Goal: Information Seeking & Learning: Understand process/instructions

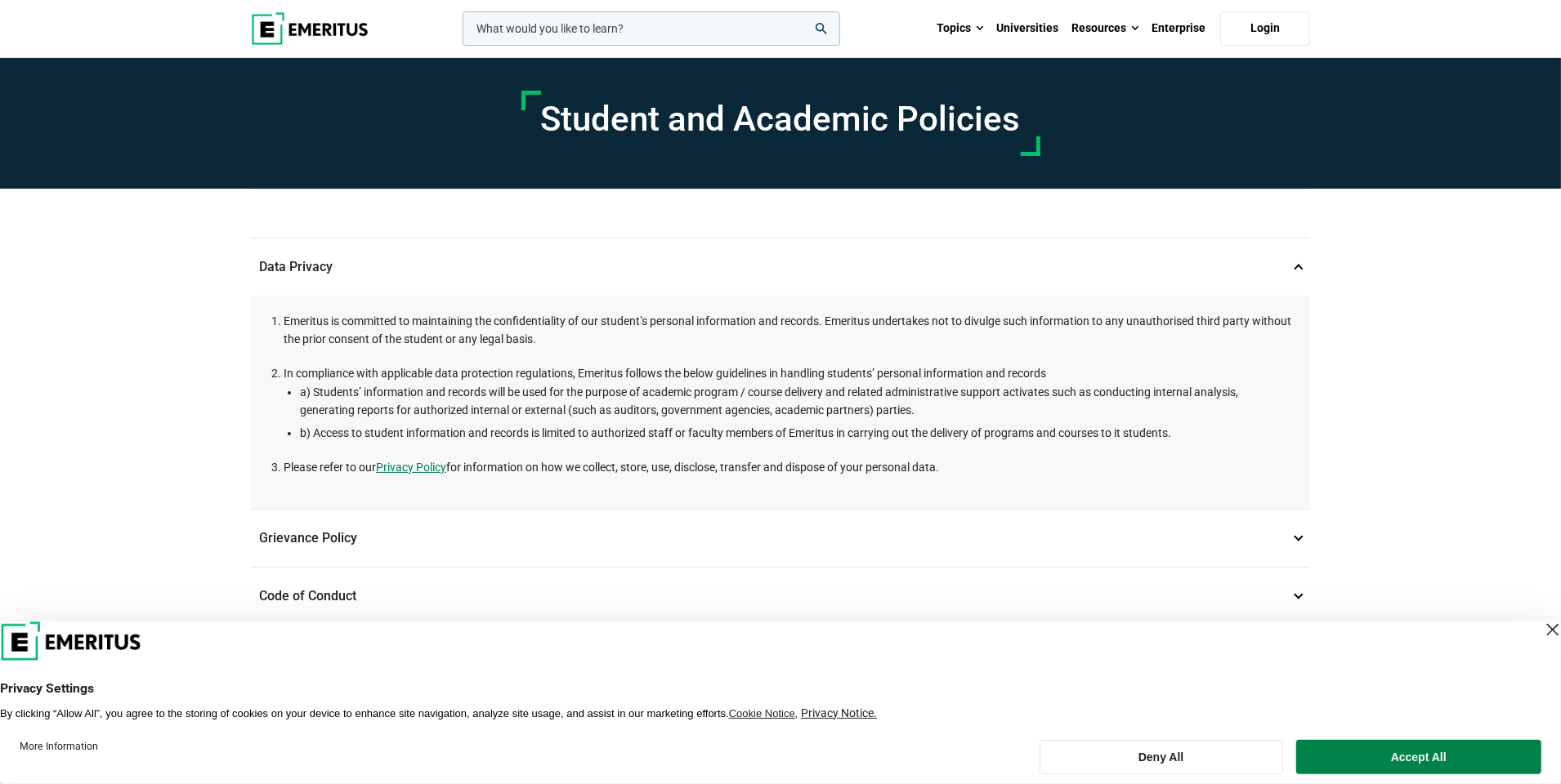
click at [777, 393] on li "a) Students’ information and records will be used for the purpose of academic p…" at bounding box center [796, 401] width 994 height 37
click at [759, 415] on li "a) Students’ information and records will be used for the purpose of academic p…" at bounding box center [796, 401] width 994 height 37
click at [757, 435] on li "b) Access to student information and records is limited to authorized staff or …" at bounding box center [796, 432] width 994 height 18
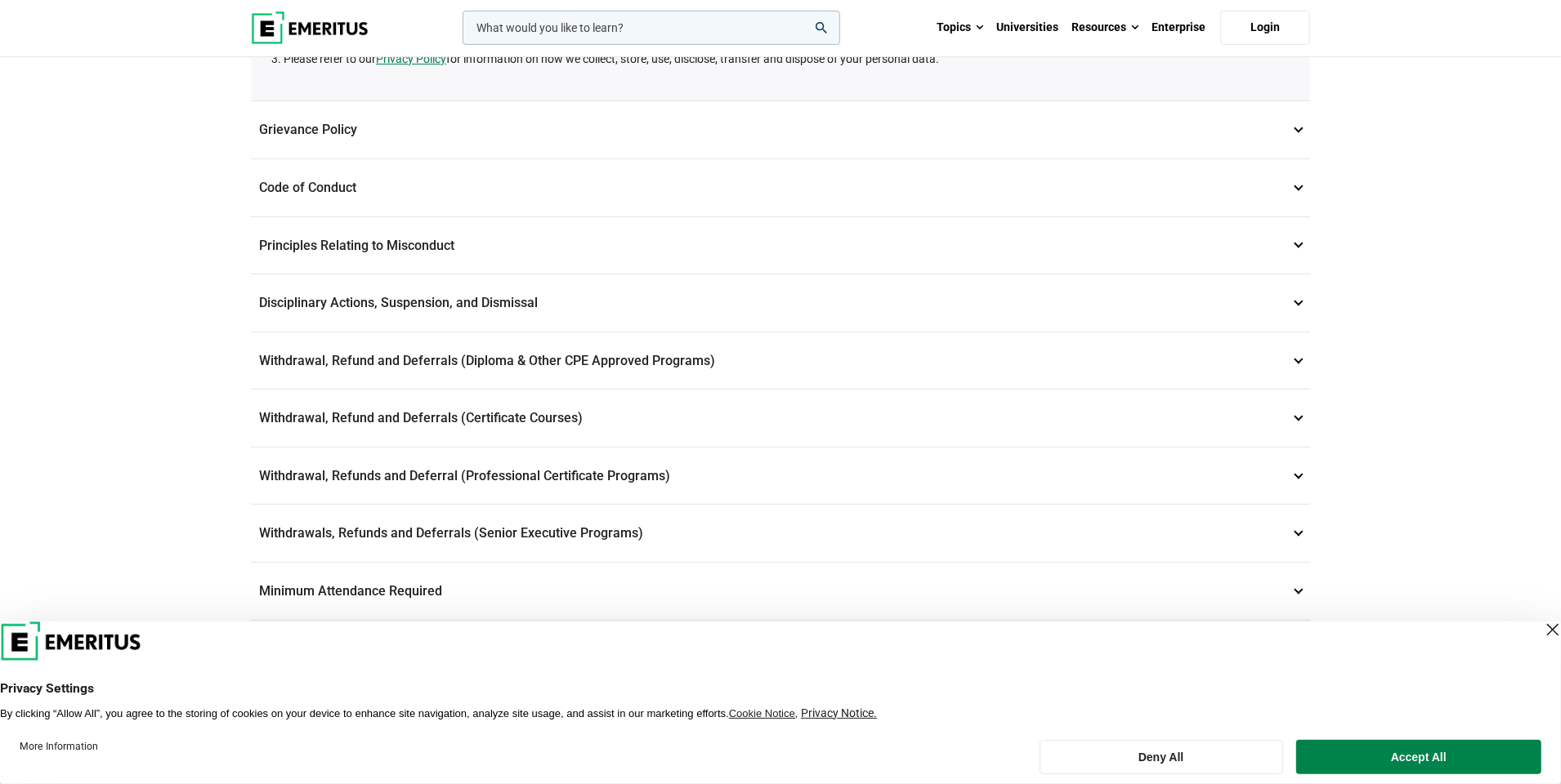
scroll to position [489, 0]
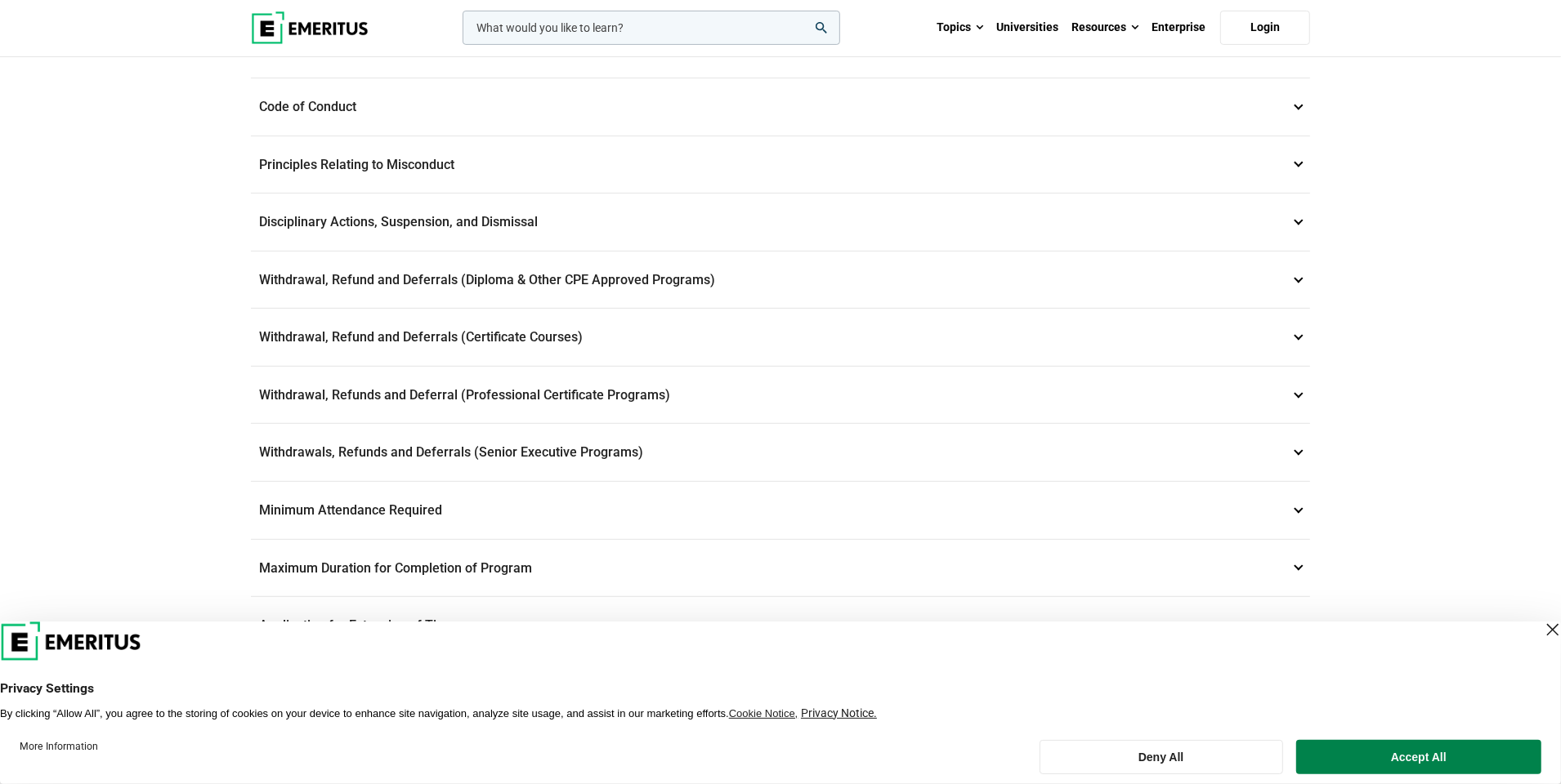
click at [560, 435] on p "Withdrawals, Refunds and Deferrals (Senior Executive Programs) 9" at bounding box center [781, 452] width 1059 height 57
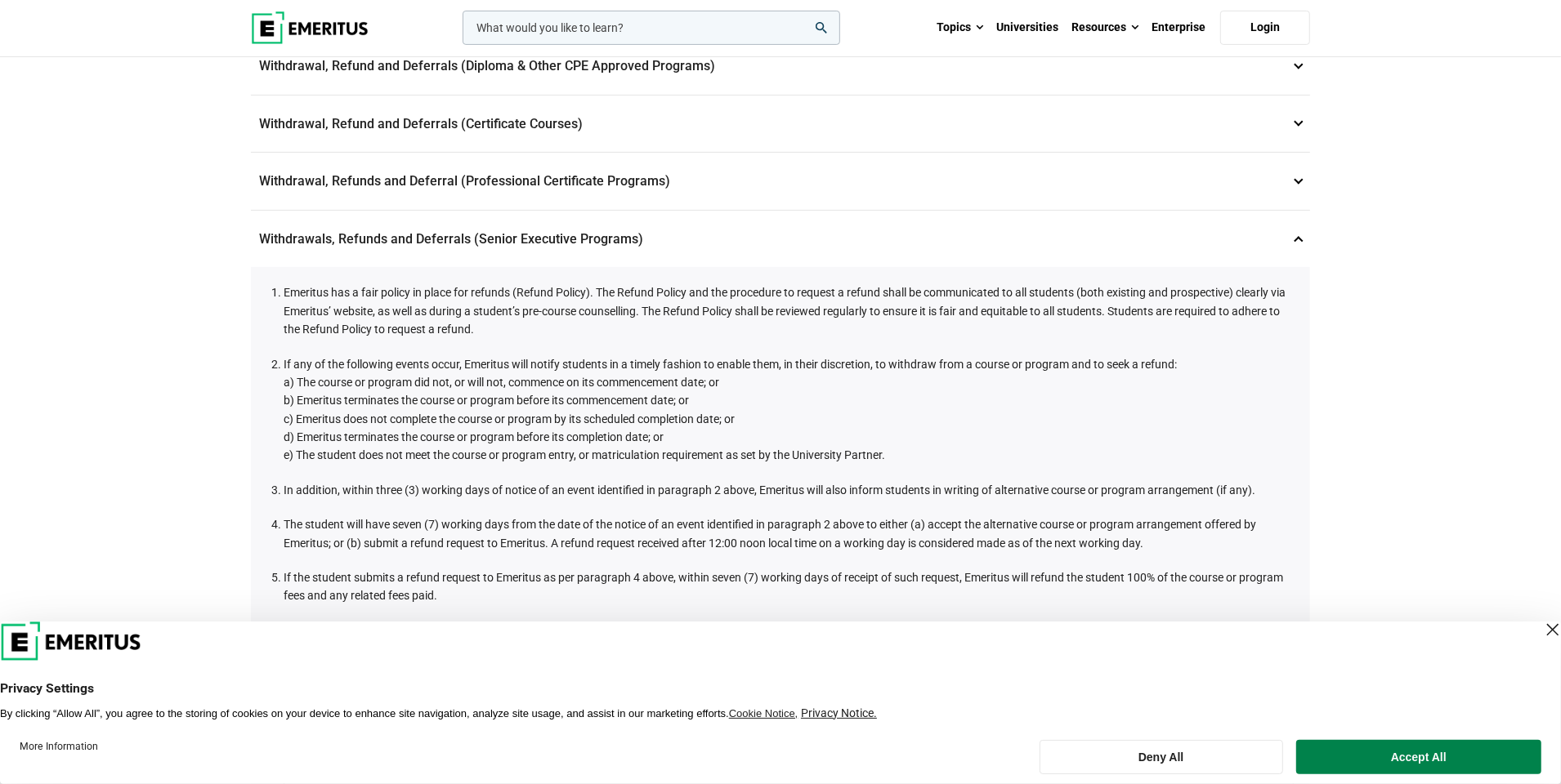
scroll to position [572, 0]
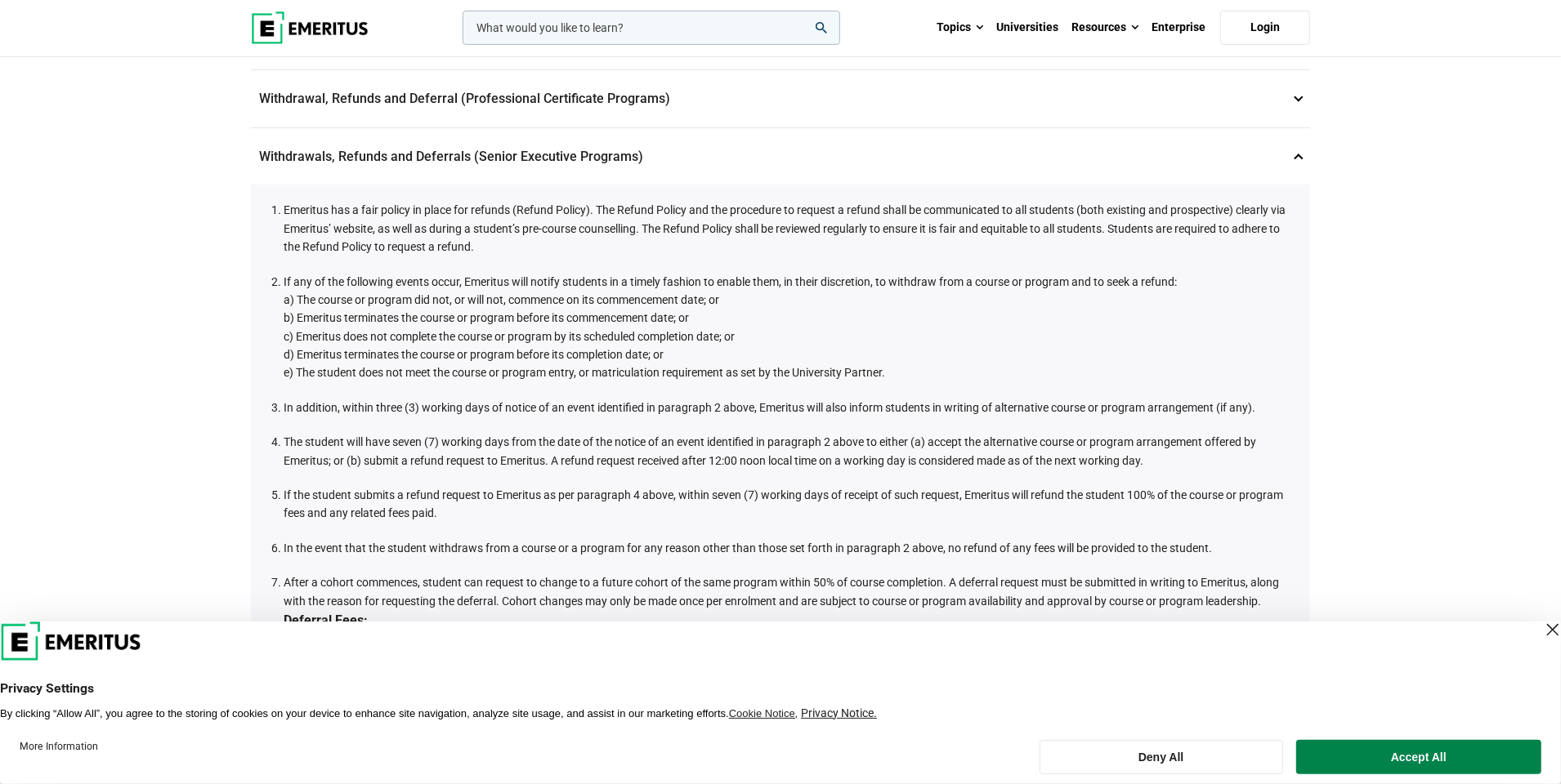
click at [810, 217] on li "Emeritus has a fair policy in place for refunds (Refund Policy). The Refund Pol…" at bounding box center [789, 228] width 1010 height 54
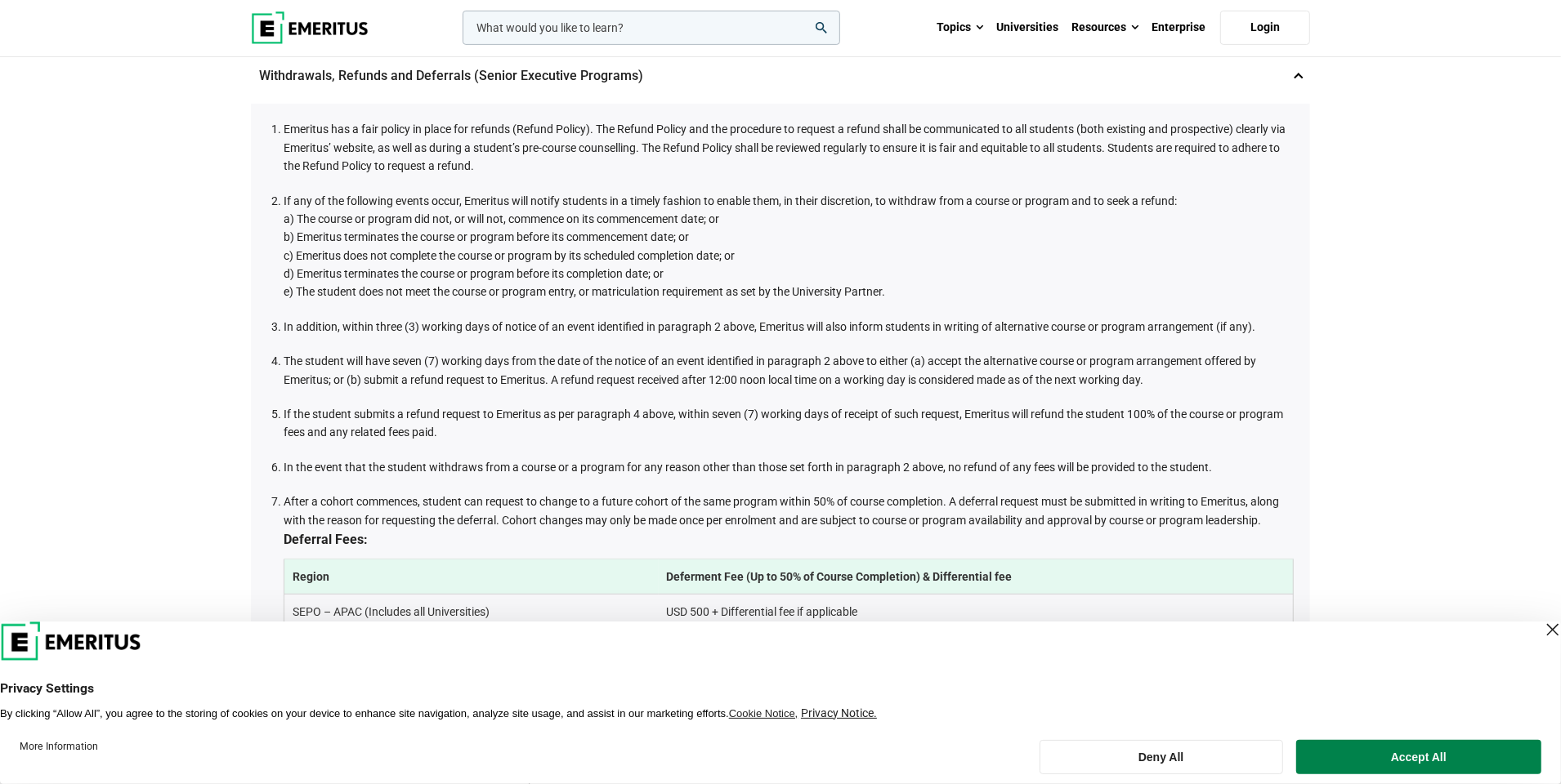
click at [812, 192] on li "If any of the following events occur, Emeritus will notify students in a timely…" at bounding box center [789, 247] width 1010 height 110
click at [725, 249] on span "c) Emeritus does not complete the course or program by its scheduled completion…" at bounding box center [509, 255] width 451 height 13
click at [709, 250] on li "If any of the following events occur, Emeritus will notify students in a timely…" at bounding box center [789, 247] width 1010 height 110
click at [708, 251] on li "If any of the following events occur, Emeritus will notify students in a timely…" at bounding box center [789, 247] width 1010 height 110
click at [764, 285] on span "e) The student does not meet the course or program entry, or matriculation requ…" at bounding box center [584, 291] width 601 height 13
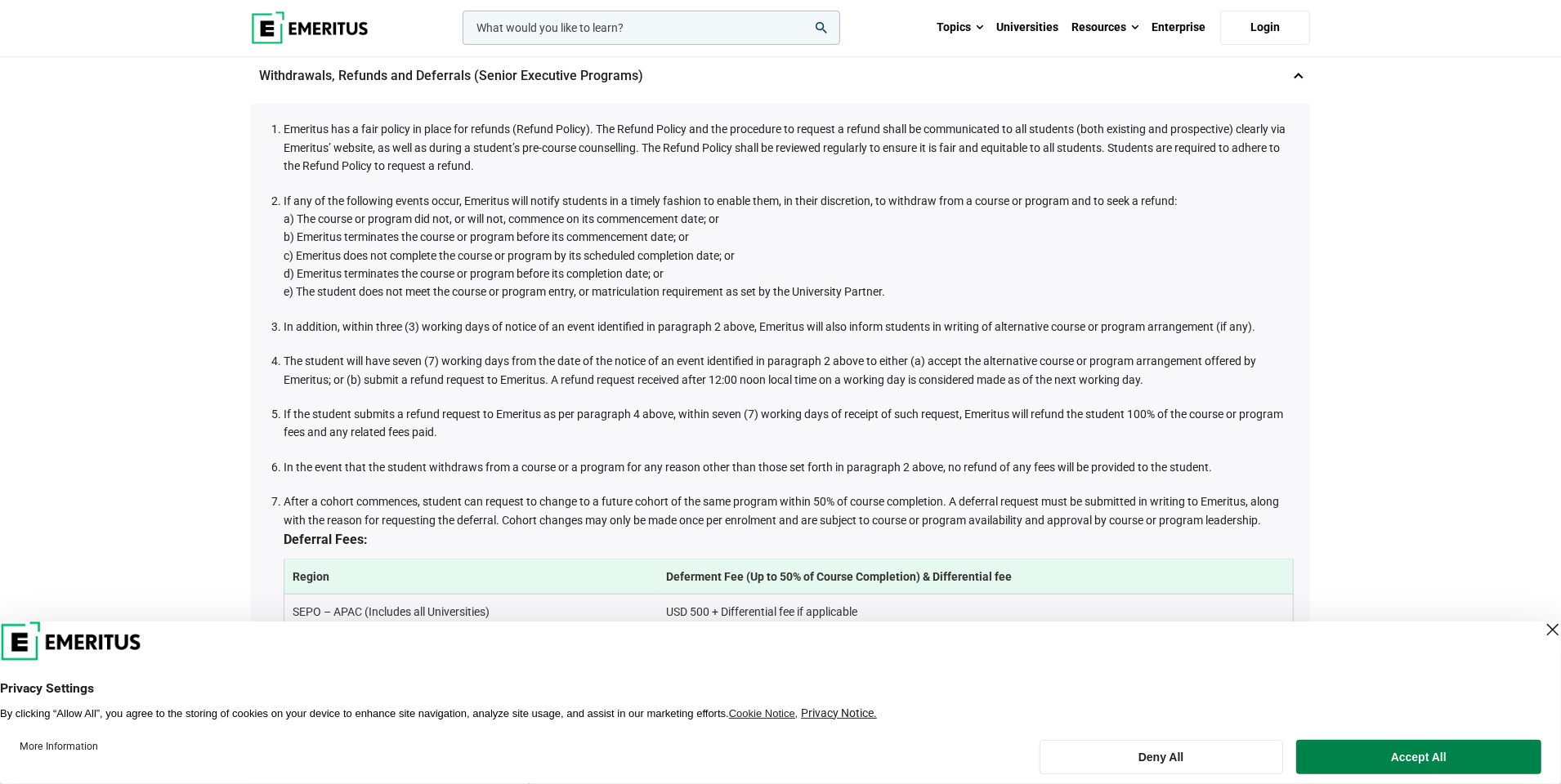
click at [780, 285] on span "e) The student does not meet the course or program entry, or matriculation requ…" at bounding box center [584, 291] width 601 height 13
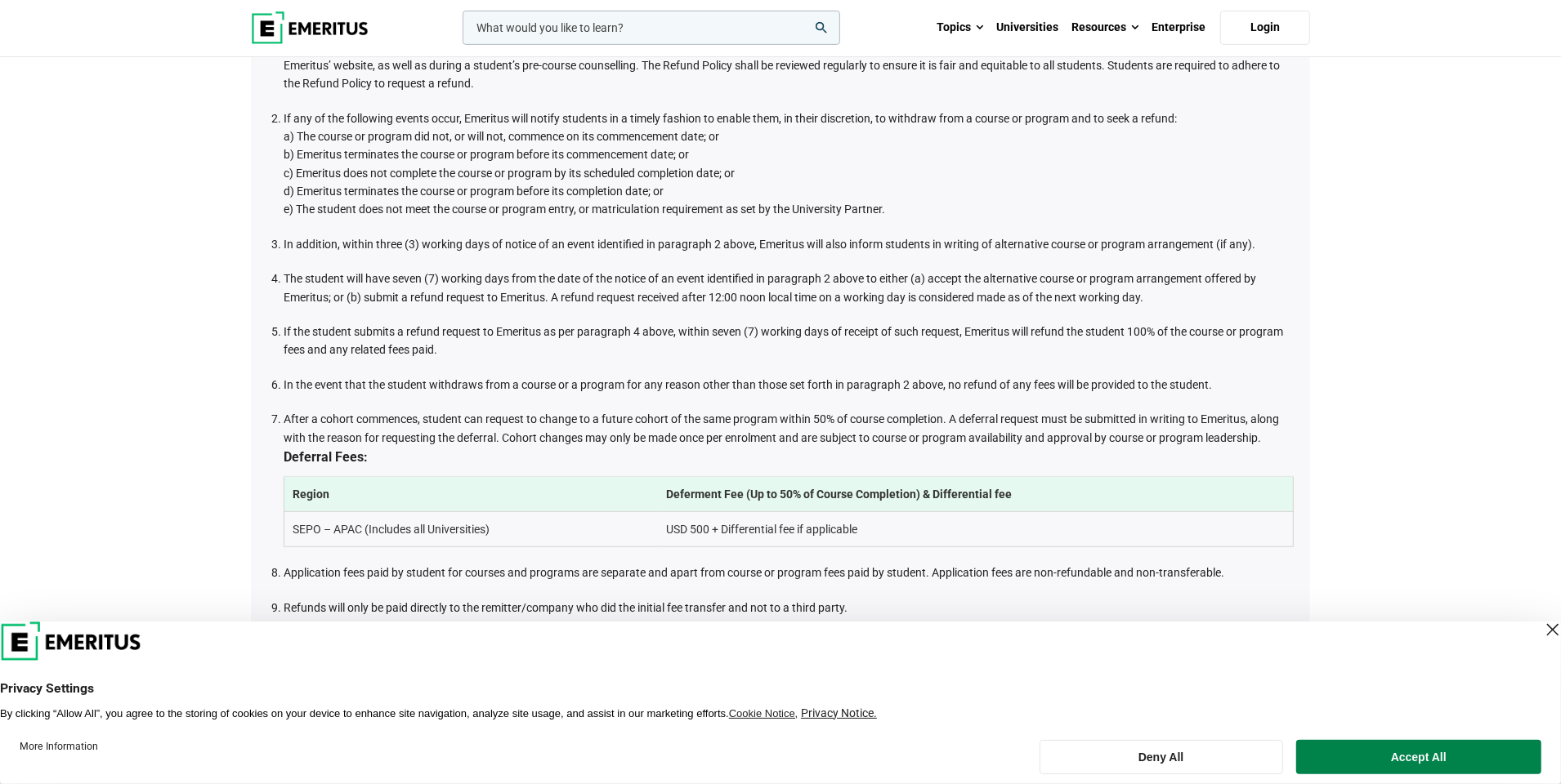
click at [801, 235] on li "In addition, within three (3) working days of notice of an event identified in …" at bounding box center [789, 243] width 1010 height 18
click at [826, 235] on li "In addition, within three (3) working days of notice of an event identified in …" at bounding box center [789, 243] width 1010 height 18
click at [813, 272] on li "The student will have seven (7) working days from the date of the notice of an …" at bounding box center [789, 288] width 1010 height 37
click at [848, 270] on li "The student will have seven (7) working days from the date of the notice of an …" at bounding box center [789, 288] width 1010 height 37
click at [847, 277] on li "The student will have seven (7) working days from the date of the notice of an …" at bounding box center [789, 288] width 1010 height 37
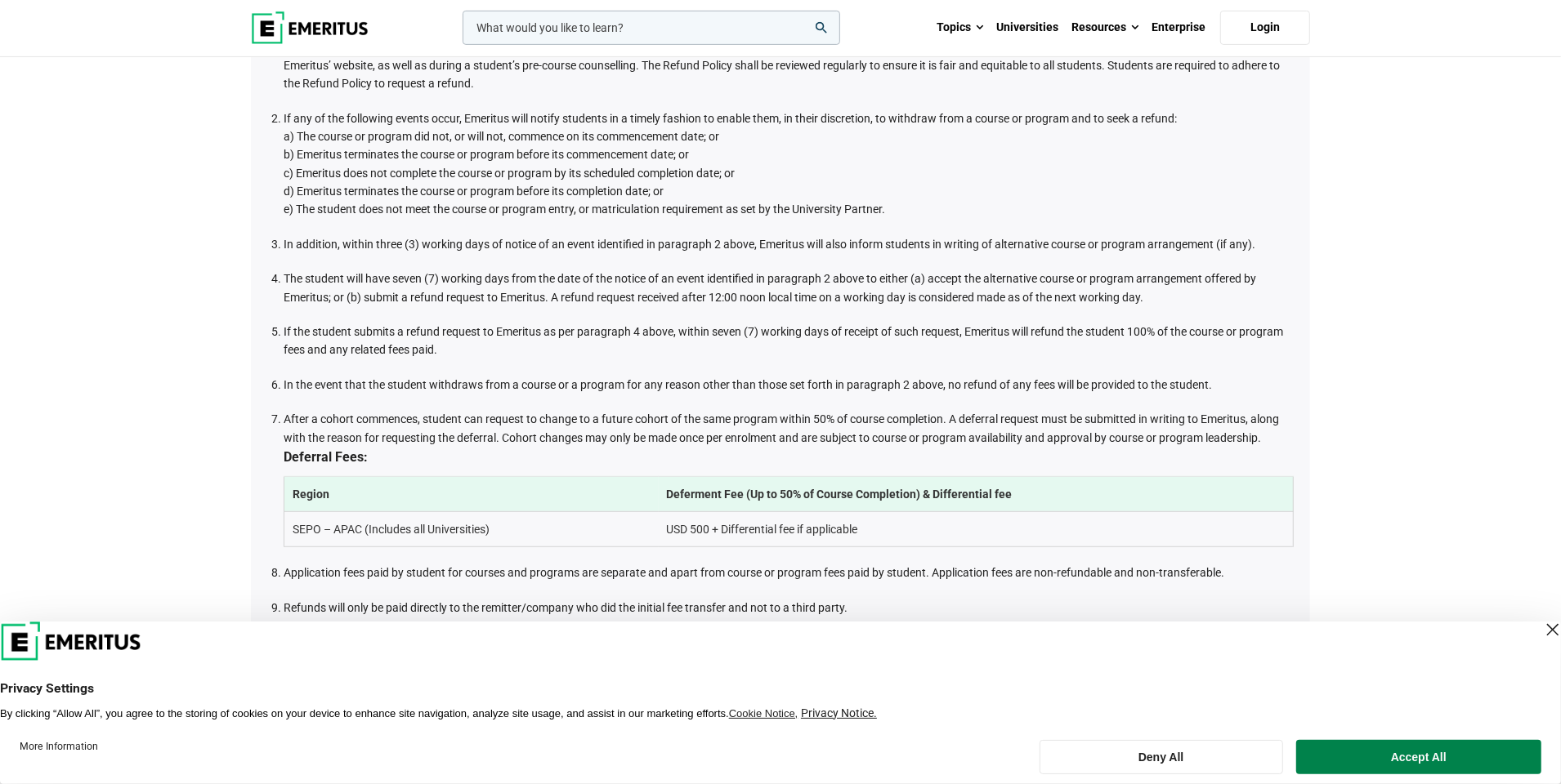
click at [851, 283] on li "The student will have seven (7) working days from the date of the notice of an …" at bounding box center [789, 288] width 1010 height 37
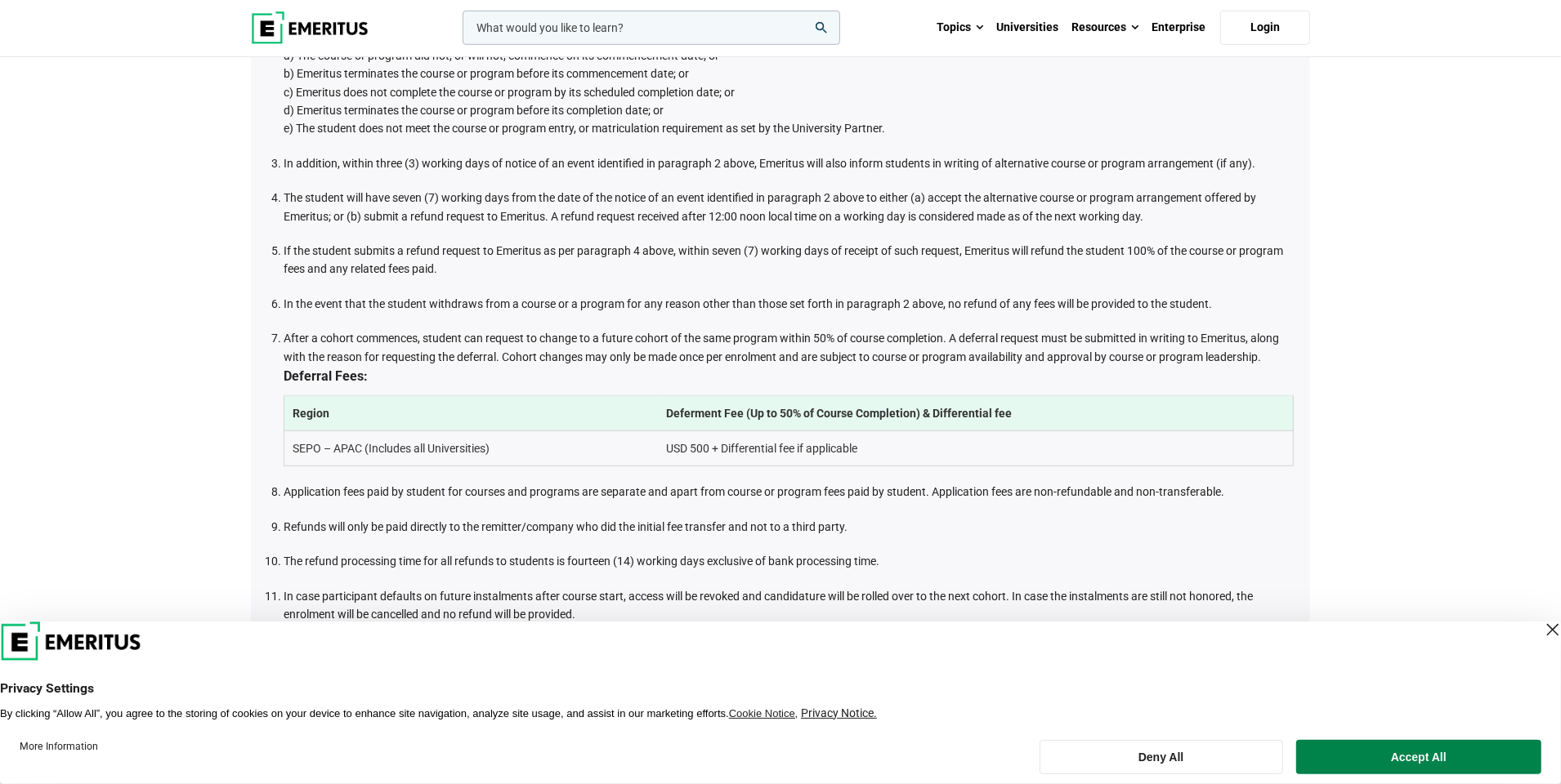
click at [830, 242] on li "If the student submits a refund request to Emeritus as per paragraph 4 above, w…" at bounding box center [789, 260] width 1010 height 37
click at [592, 189] on li "The student will have seven (7) working days from the date of the notice of an …" at bounding box center [789, 207] width 1010 height 37
click at [770, 295] on li "In the event that the student withdraws from a course or a program for any reas…" at bounding box center [789, 303] width 1010 height 18
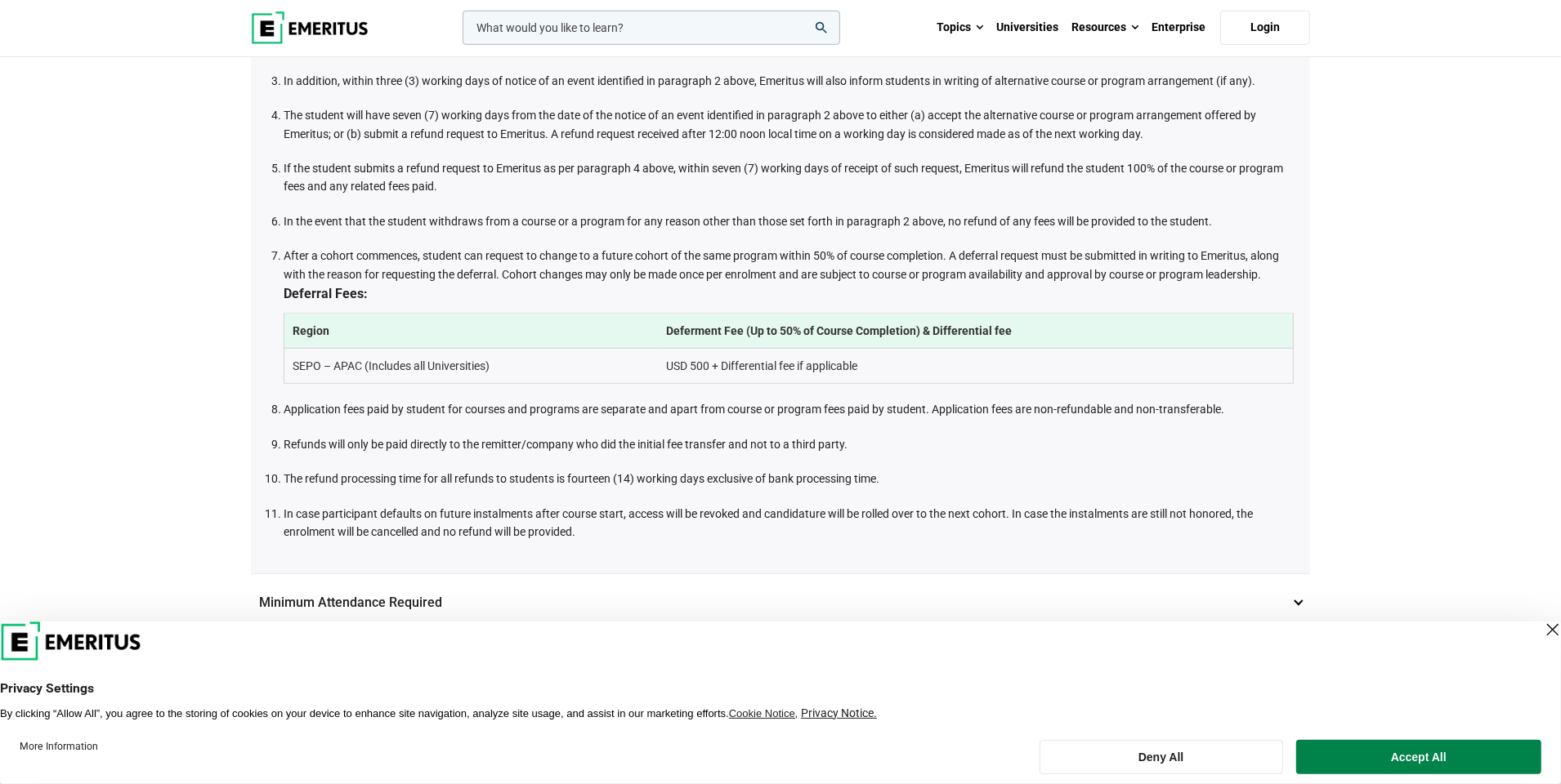
click at [554, 247] on li "After a cohort commences, student can request to change to a future cohort of t…" at bounding box center [789, 315] width 1010 height 137
click at [646, 247] on li "After a cohort commences, student can request to change to a future cohort of t…" at bounding box center [789, 315] width 1010 height 137
click at [807, 247] on li "After a cohort commences, student can request to change to a future cohort of t…" at bounding box center [789, 315] width 1010 height 137
click at [959, 247] on li "After a cohort commences, student can request to change to a future cohort of t…" at bounding box center [789, 315] width 1010 height 137
click at [727, 261] on li "After a cohort commences, student can request to change to a future cohort of t…" at bounding box center [789, 315] width 1010 height 137
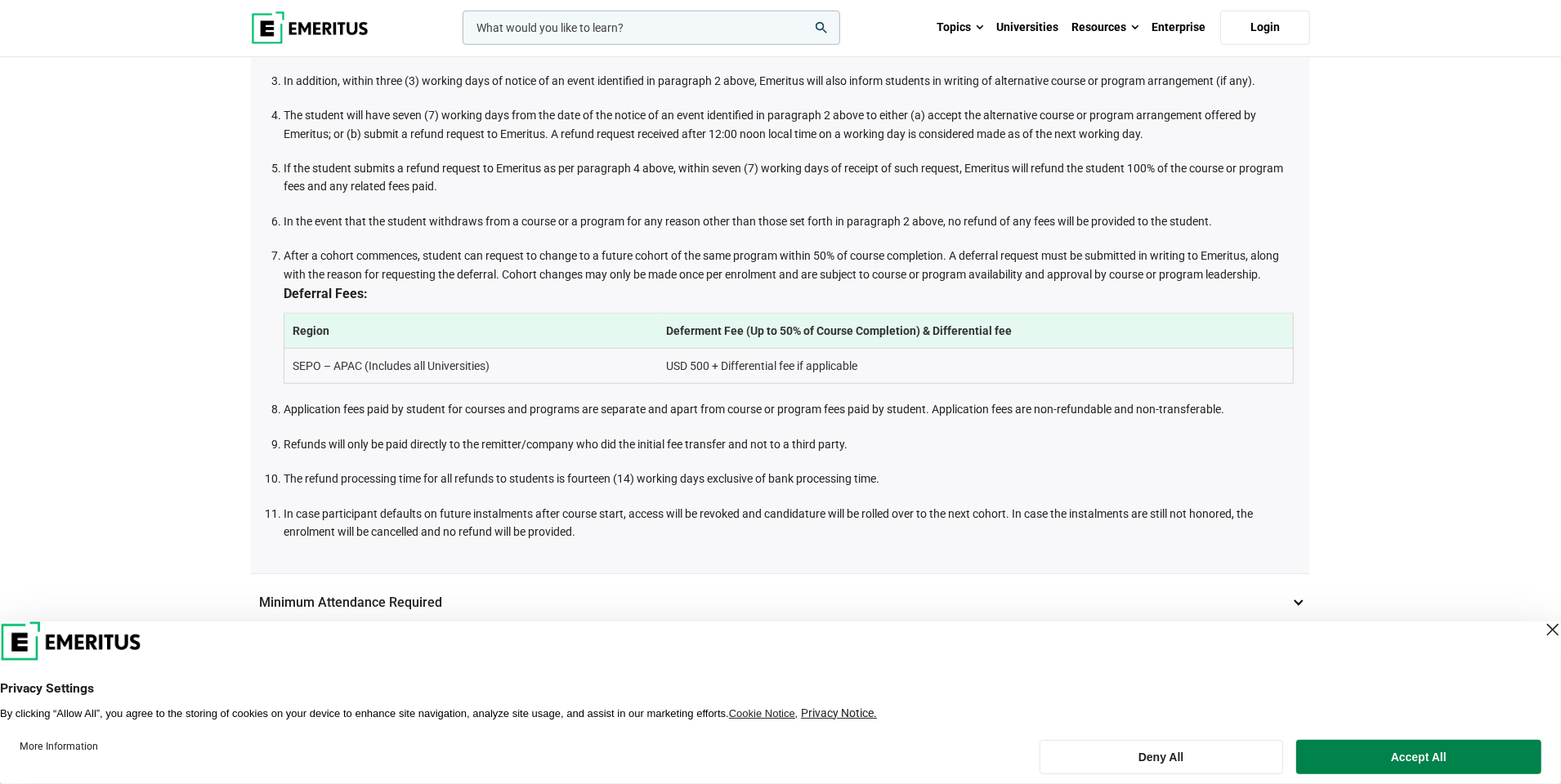
click at [888, 260] on li "After a cohort commences, student can request to change to a future cohort of t…" at bounding box center [789, 315] width 1010 height 137
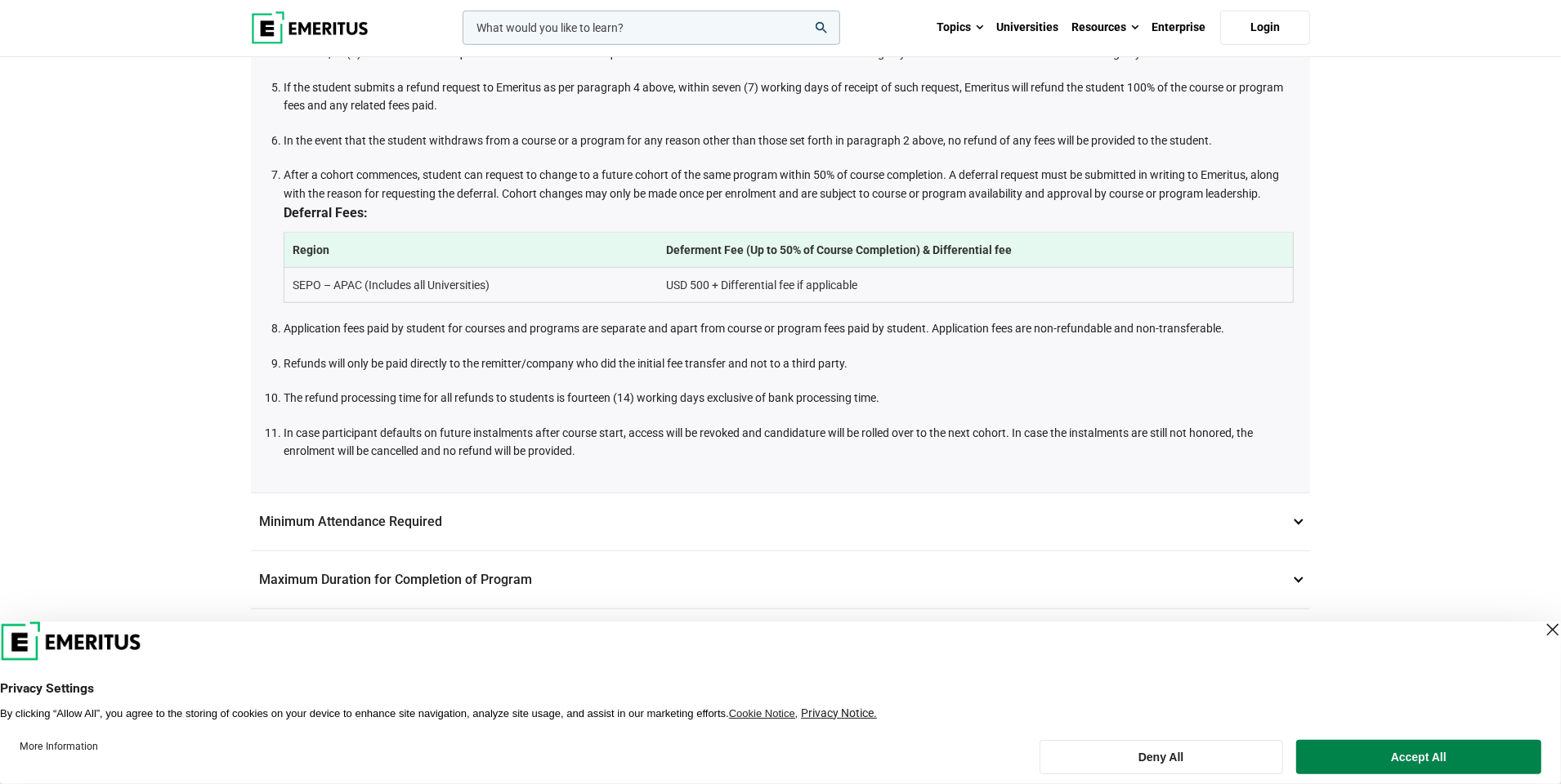
click at [571, 319] on li "Application fees paid by student for courses and programs are separate and apar…" at bounding box center [789, 328] width 1010 height 18
click at [660, 319] on li "Application fees paid by student for courses and programs are separate and apar…" at bounding box center [789, 328] width 1010 height 18
click at [938, 319] on li "Application fees paid by student for courses and programs are separate and apar…" at bounding box center [789, 328] width 1010 height 18
click at [445, 354] on li "Refunds will only be paid directly to the remitter/company who did the initial …" at bounding box center [789, 363] width 1010 height 18
click at [577, 354] on li "Refunds will only be paid directly to the remitter/company who did the initial …" at bounding box center [789, 363] width 1010 height 18
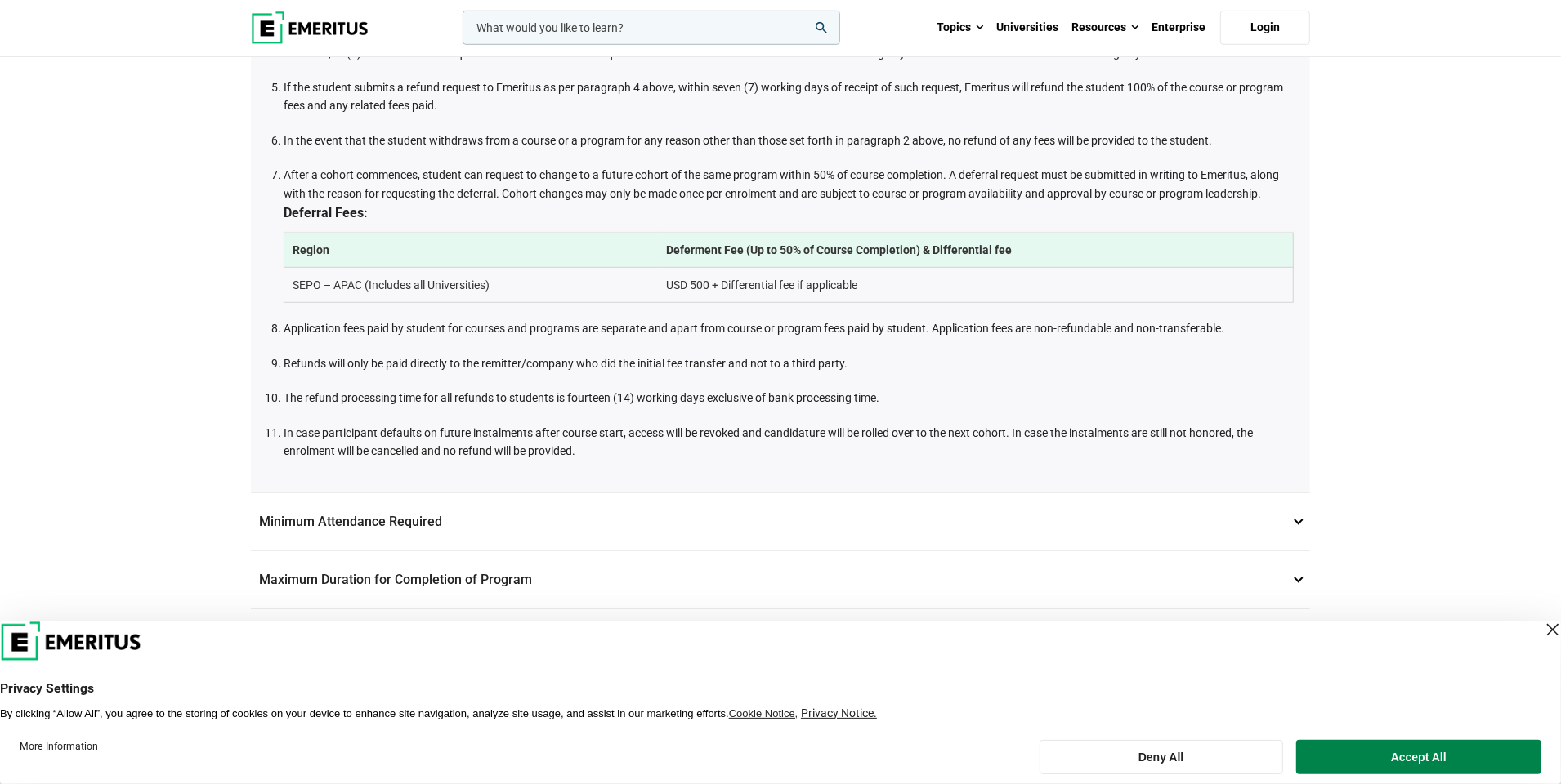
scroll to position [1062, 0]
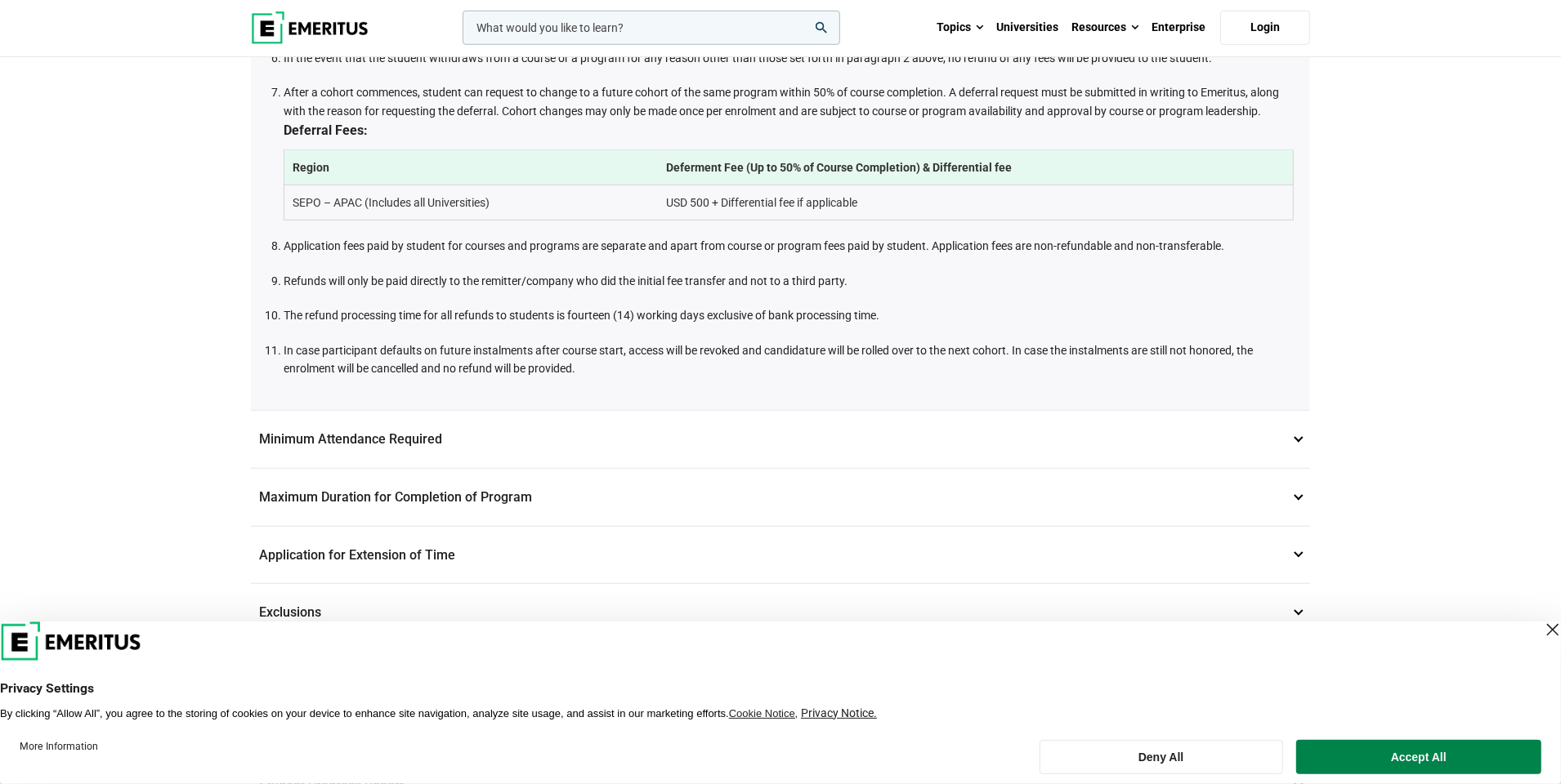
click at [676, 306] on li "The refund processing time for all refunds to students is fourteen (14) working…" at bounding box center [789, 315] width 1010 height 18
click at [703, 306] on li "The refund processing time for all refunds to students is fourteen (14) working…" at bounding box center [789, 315] width 1010 height 18
click at [770, 306] on li "The refund processing time for all refunds to students is fourteen (14) working…" at bounding box center [789, 315] width 1010 height 18
click at [766, 341] on li "In case participant defaults on future instalments after course start, access w…" at bounding box center [789, 359] width 1010 height 37
click at [807, 341] on li "In case participant defaults on future instalments after course start, access w…" at bounding box center [789, 359] width 1010 height 37
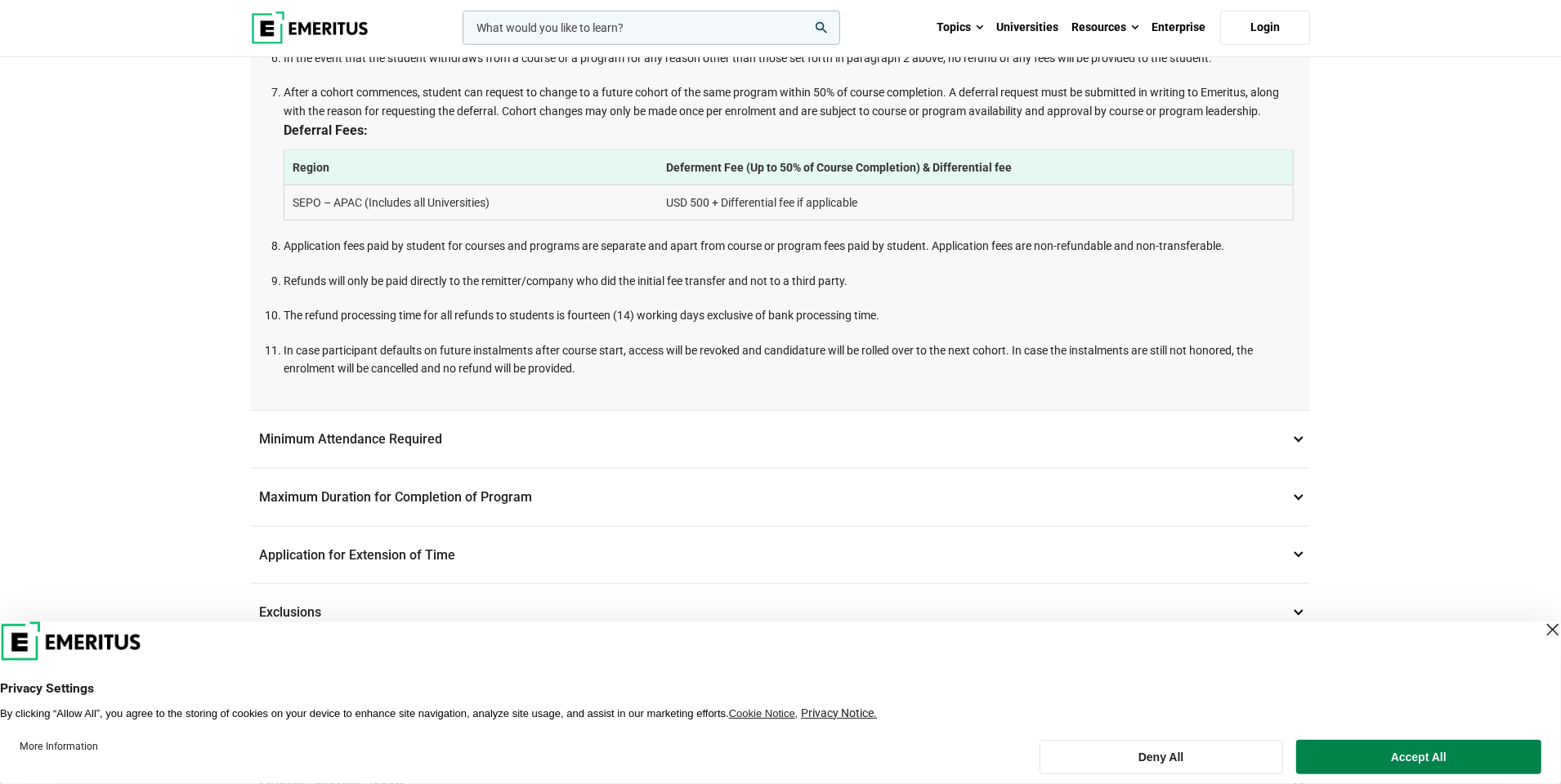
click at [847, 341] on li "In case participant defaults on future instalments after course start, access w…" at bounding box center [789, 359] width 1010 height 37
click at [846, 341] on li "In case participant defaults on future instalments after course start, access w…" at bounding box center [789, 359] width 1010 height 37
click at [731, 363] on div "Emeritus has a fair policy in place for refunds (Refund Policy). The Refund Pol…" at bounding box center [781, 52] width 1059 height 716
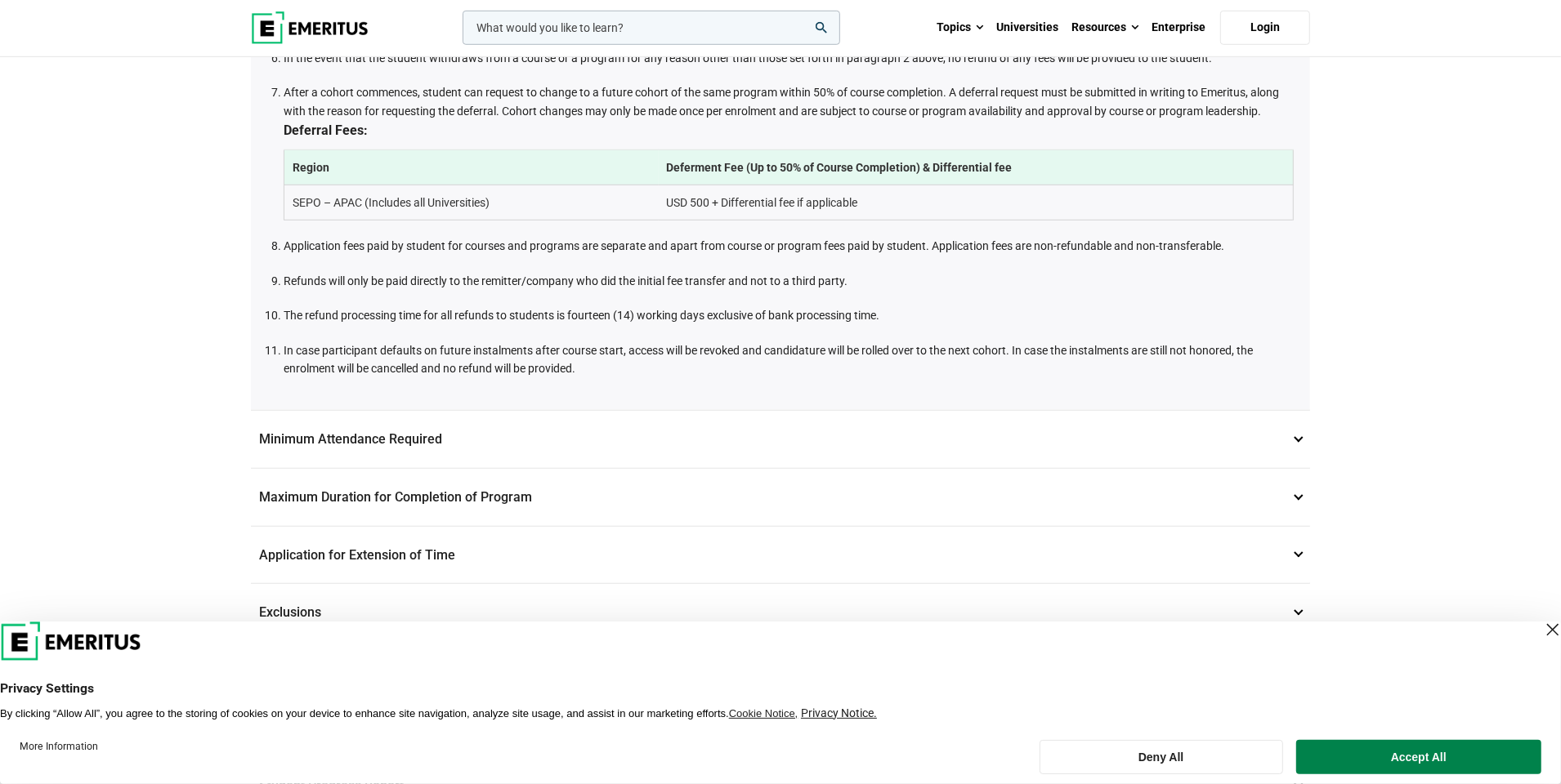
scroll to position [1143, 0]
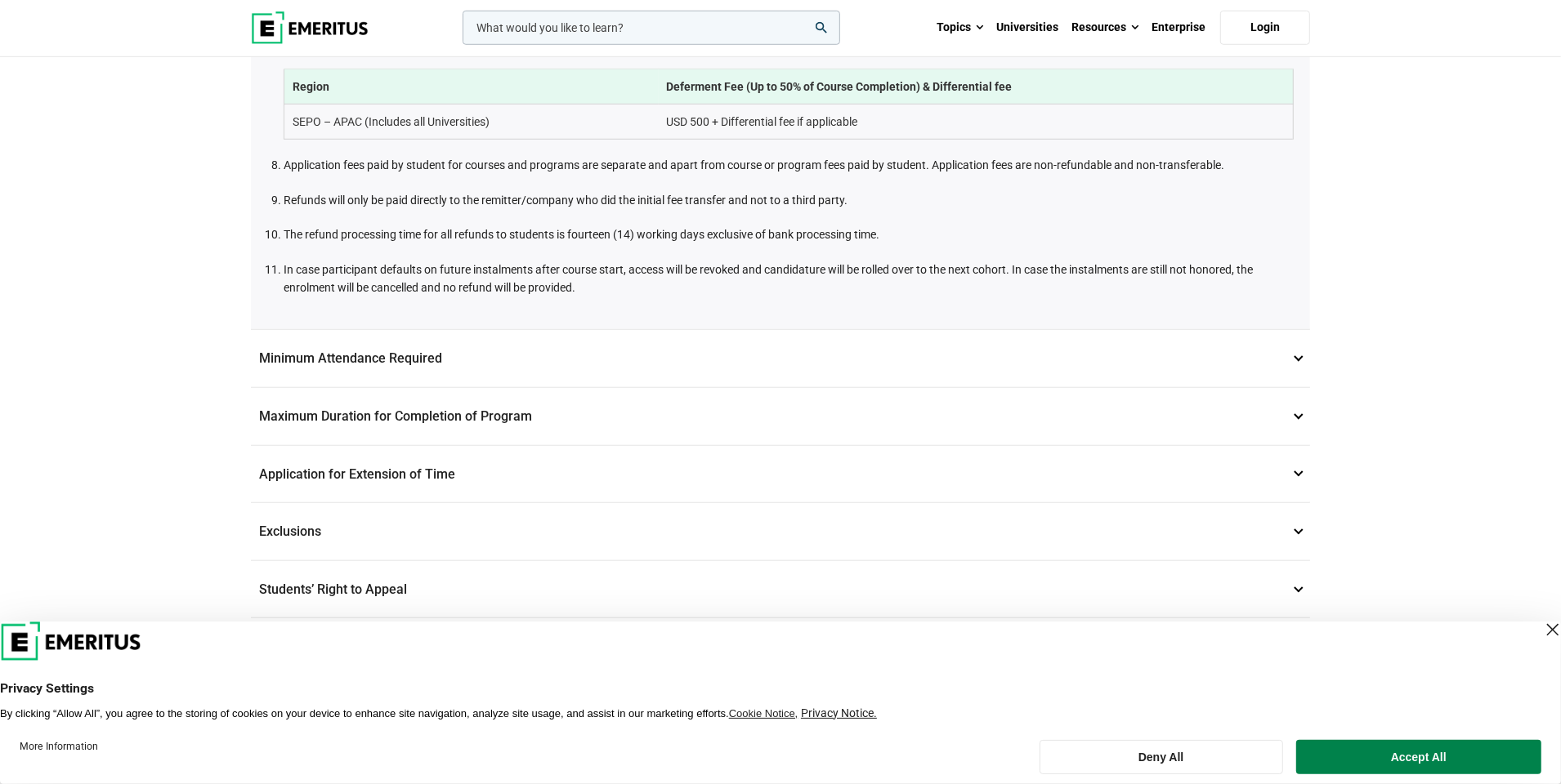
click at [428, 339] on p "Minimum Attendance Required 10" at bounding box center [781, 358] width 1059 height 57
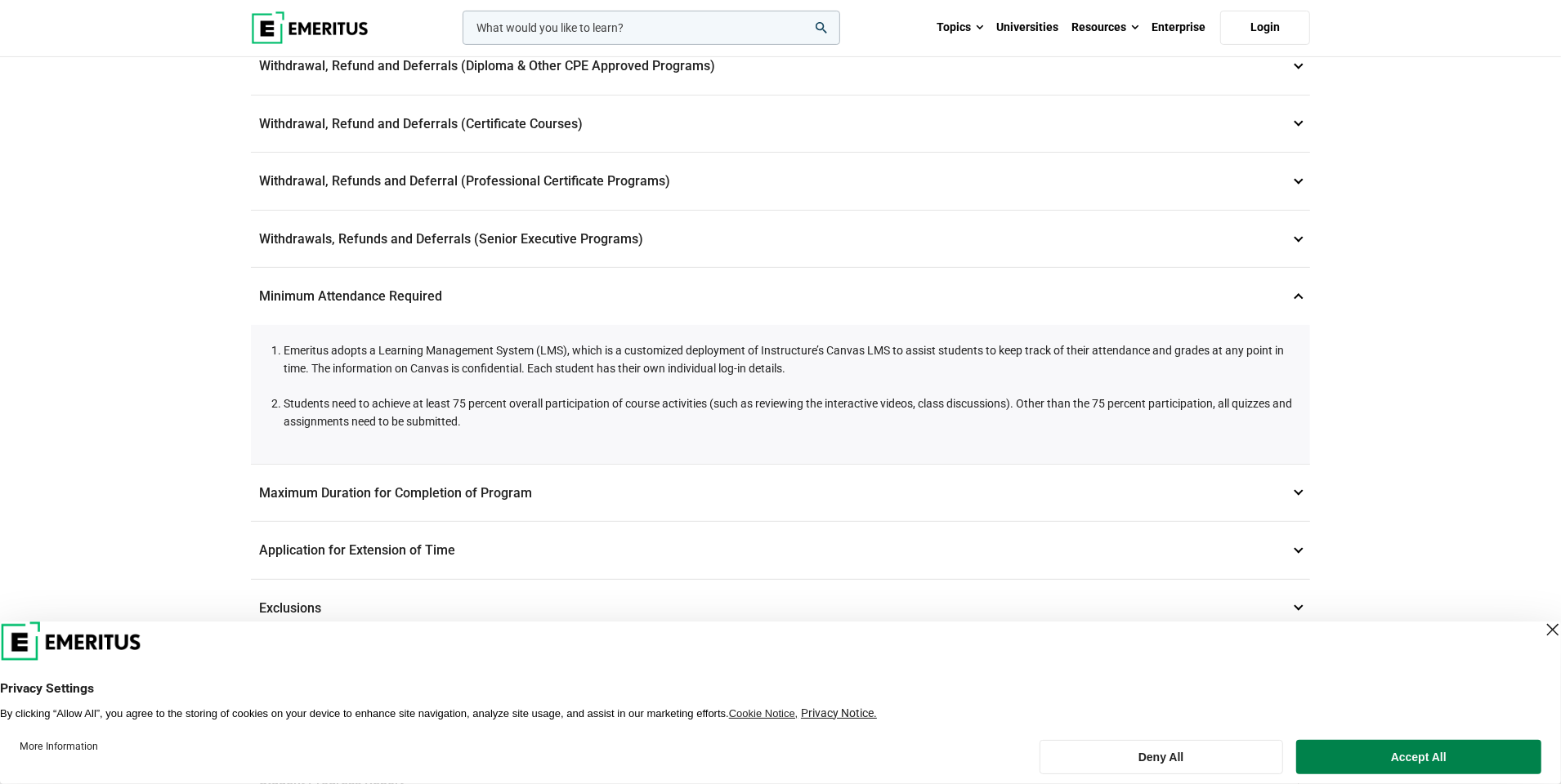
scroll to position [572, 0]
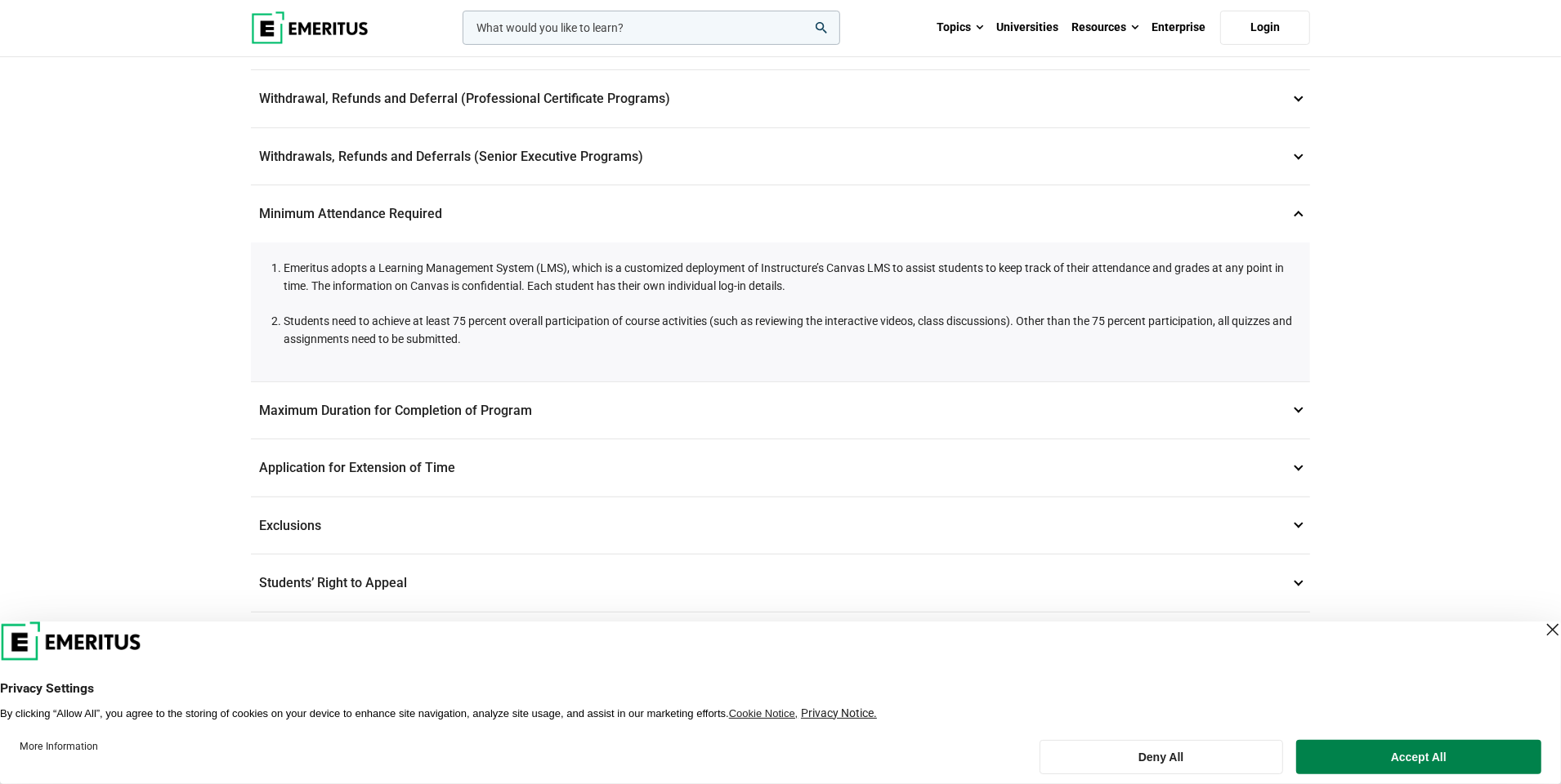
click at [480, 398] on p "Maximum Duration for Completion of Program 11" at bounding box center [781, 410] width 1059 height 57
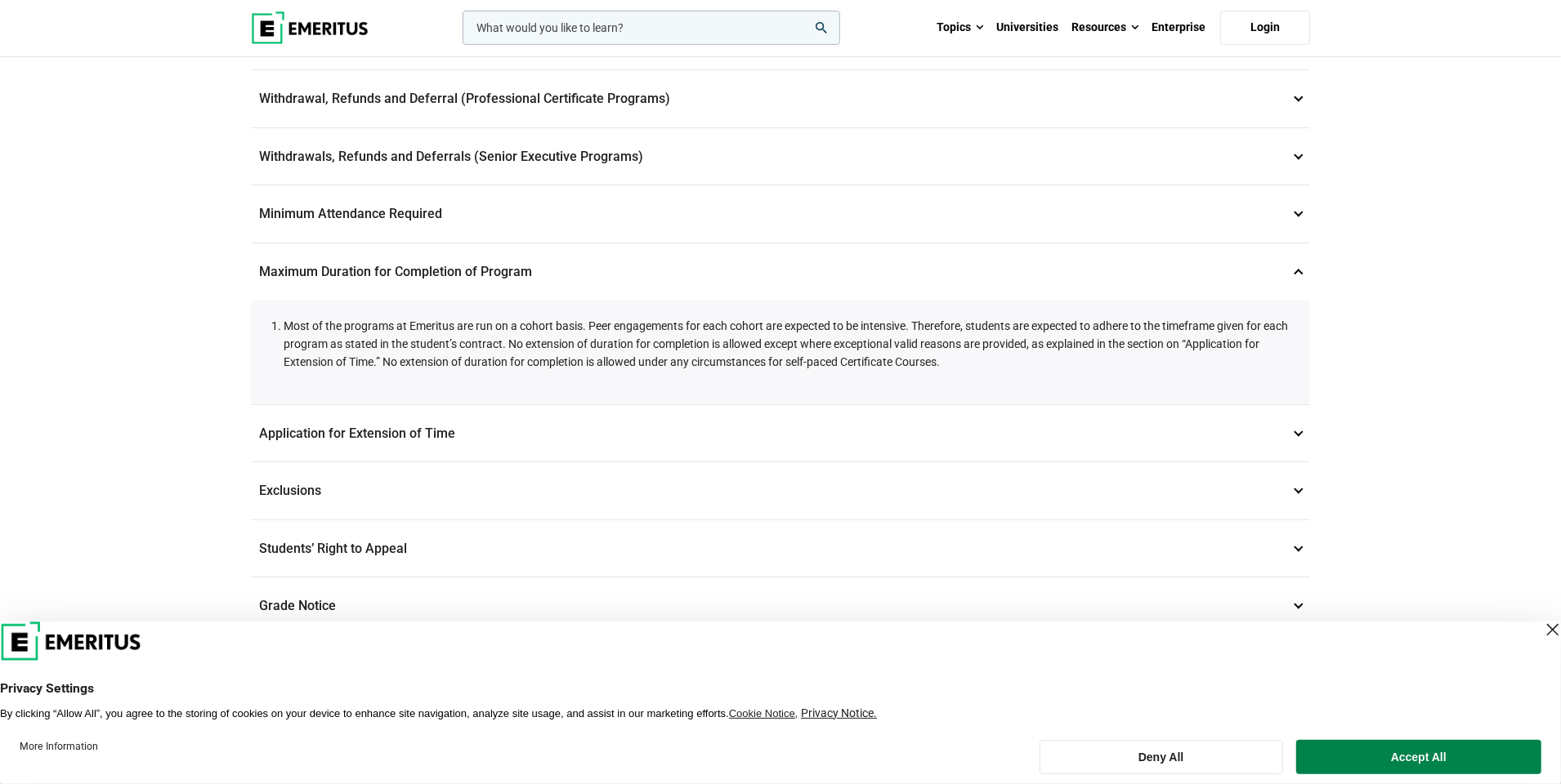
click at [920, 317] on li "Most of the programs at Emeritus are run on a cohort basis. Peer engagements fo…" at bounding box center [789, 344] width 1010 height 54
click at [905, 327] on li "Most of the programs at Emeritus are run on a cohort basis. Peer engagements fo…" at bounding box center [789, 344] width 1010 height 54
click at [892, 351] on li "Most of the programs at Emeritus are run on a cohort basis. Peer engagements fo…" at bounding box center [789, 344] width 1010 height 54
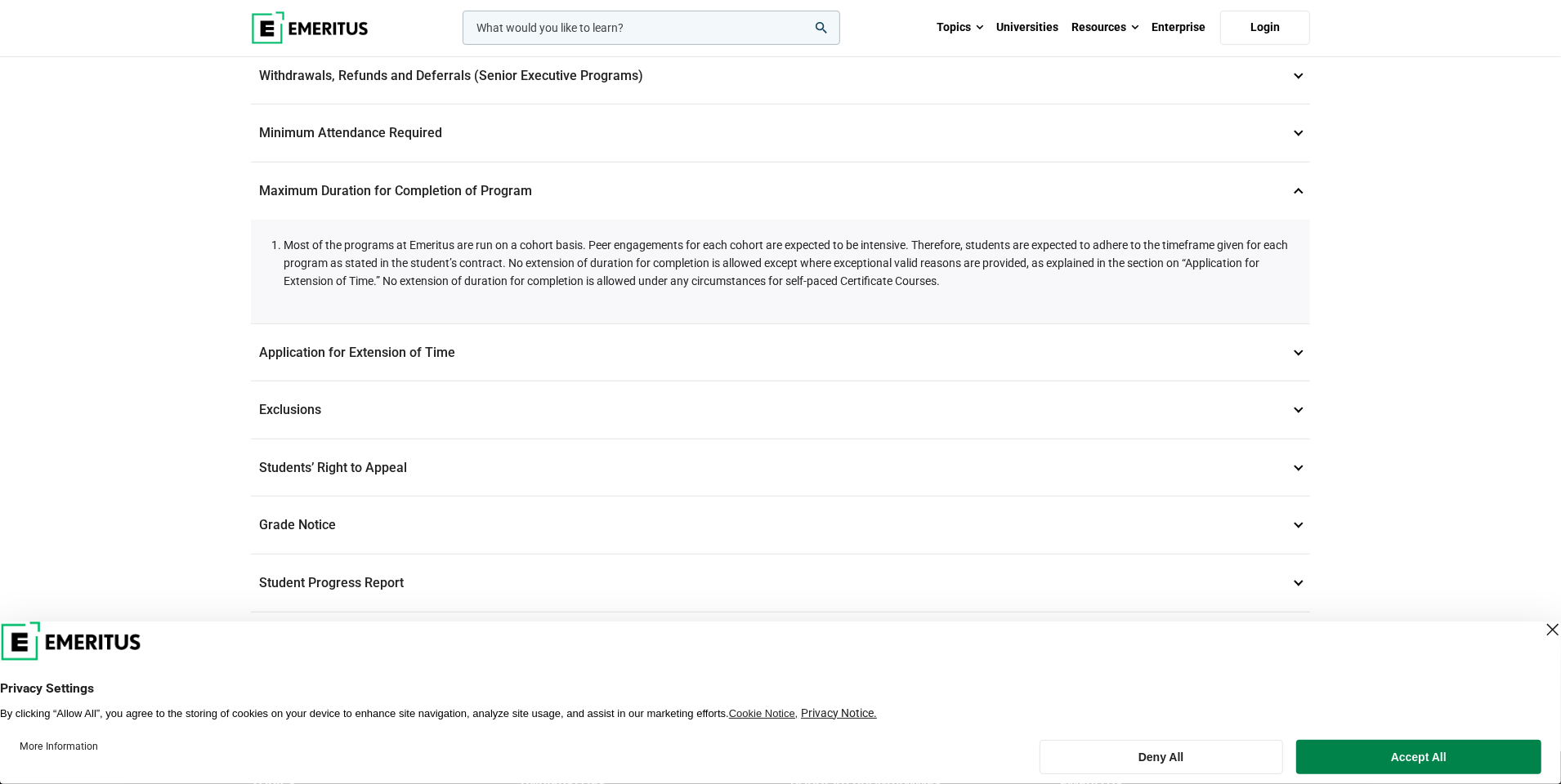
scroll to position [735, 0]
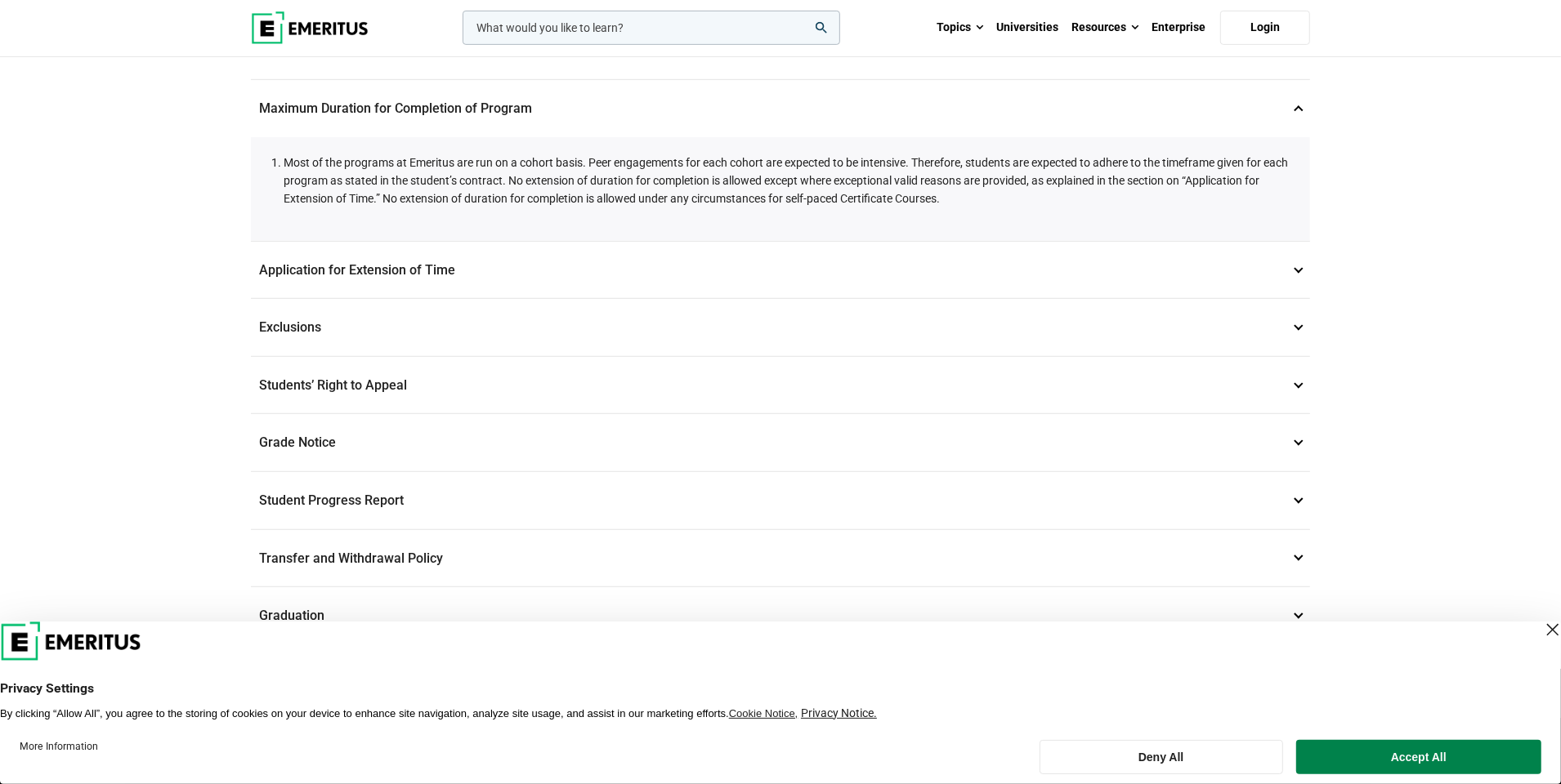
click at [809, 253] on p "Application for Extension of Time 12" at bounding box center [781, 270] width 1059 height 57
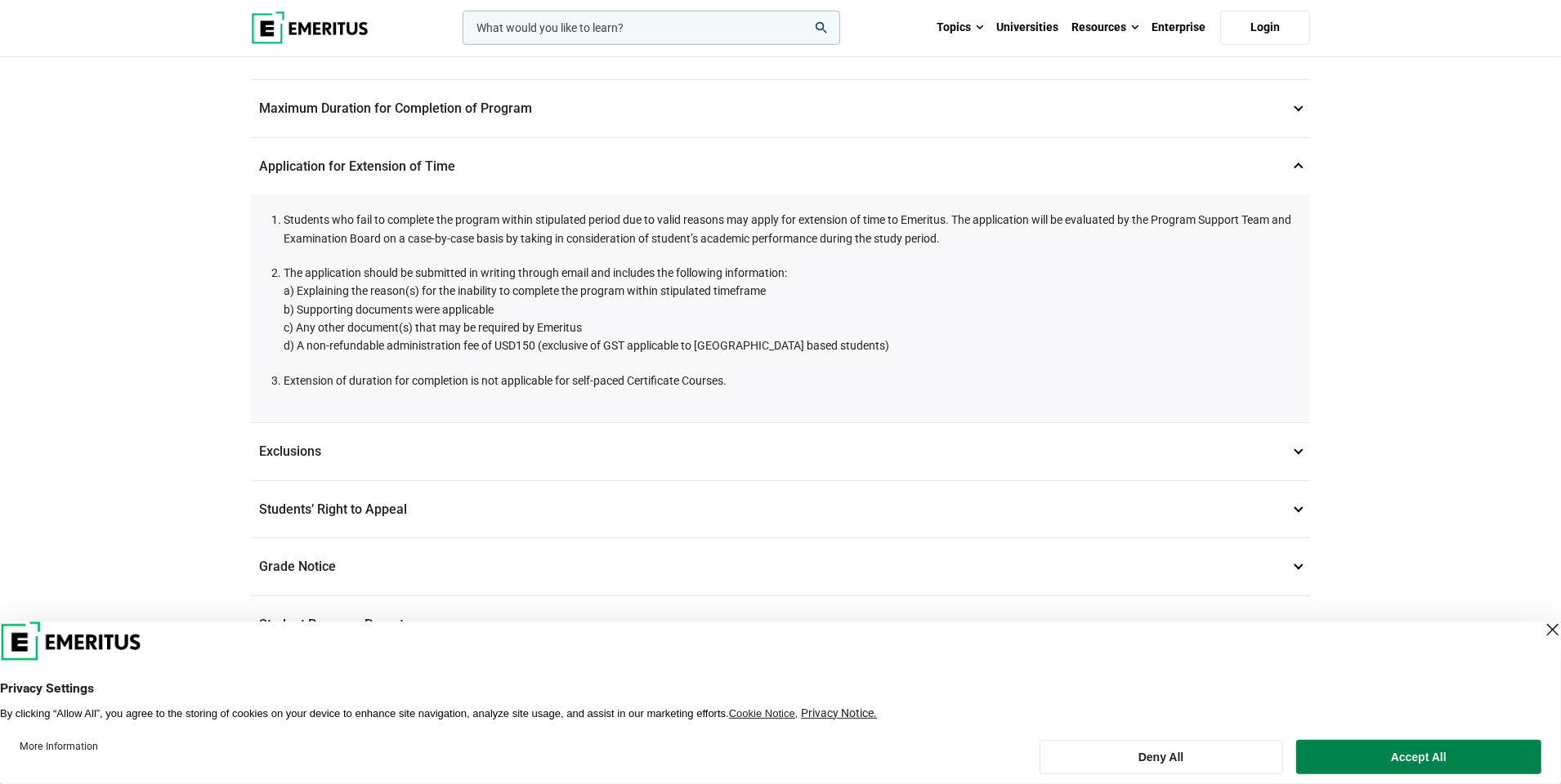
click at [816, 264] on li "The application should be submitted in writing through email and includes the f…" at bounding box center [789, 309] width 1010 height 91
click at [821, 266] on li "The application should be submitted in writing through email and includes the f…" at bounding box center [789, 309] width 1010 height 91
click at [838, 278] on li "The application should be submitted in writing through email and includes the f…" at bounding box center [789, 309] width 1010 height 91
click at [873, 290] on li "The application should be submitted in writing through email and includes the f…" at bounding box center [789, 309] width 1010 height 91
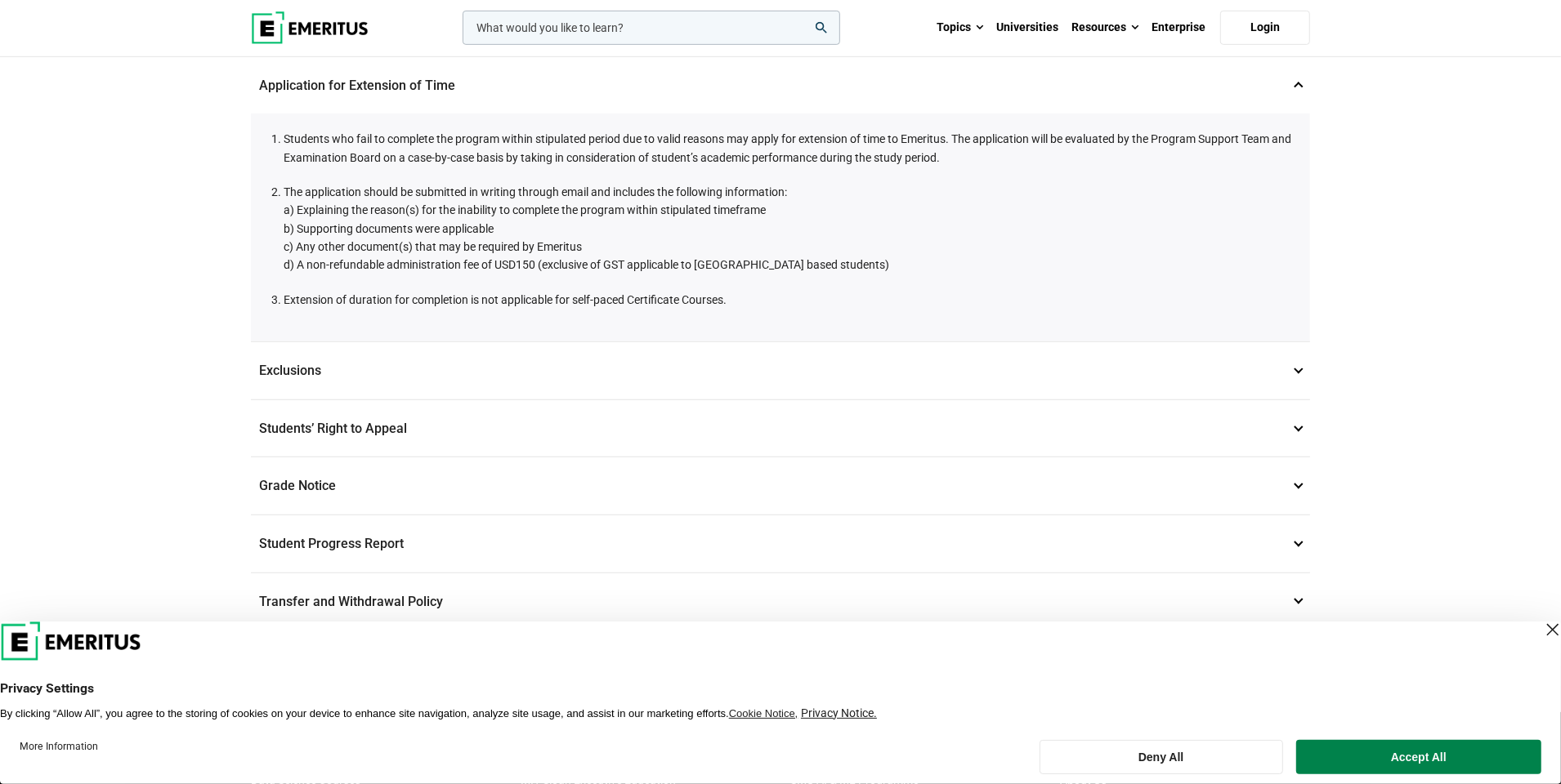
scroll to position [899, 0]
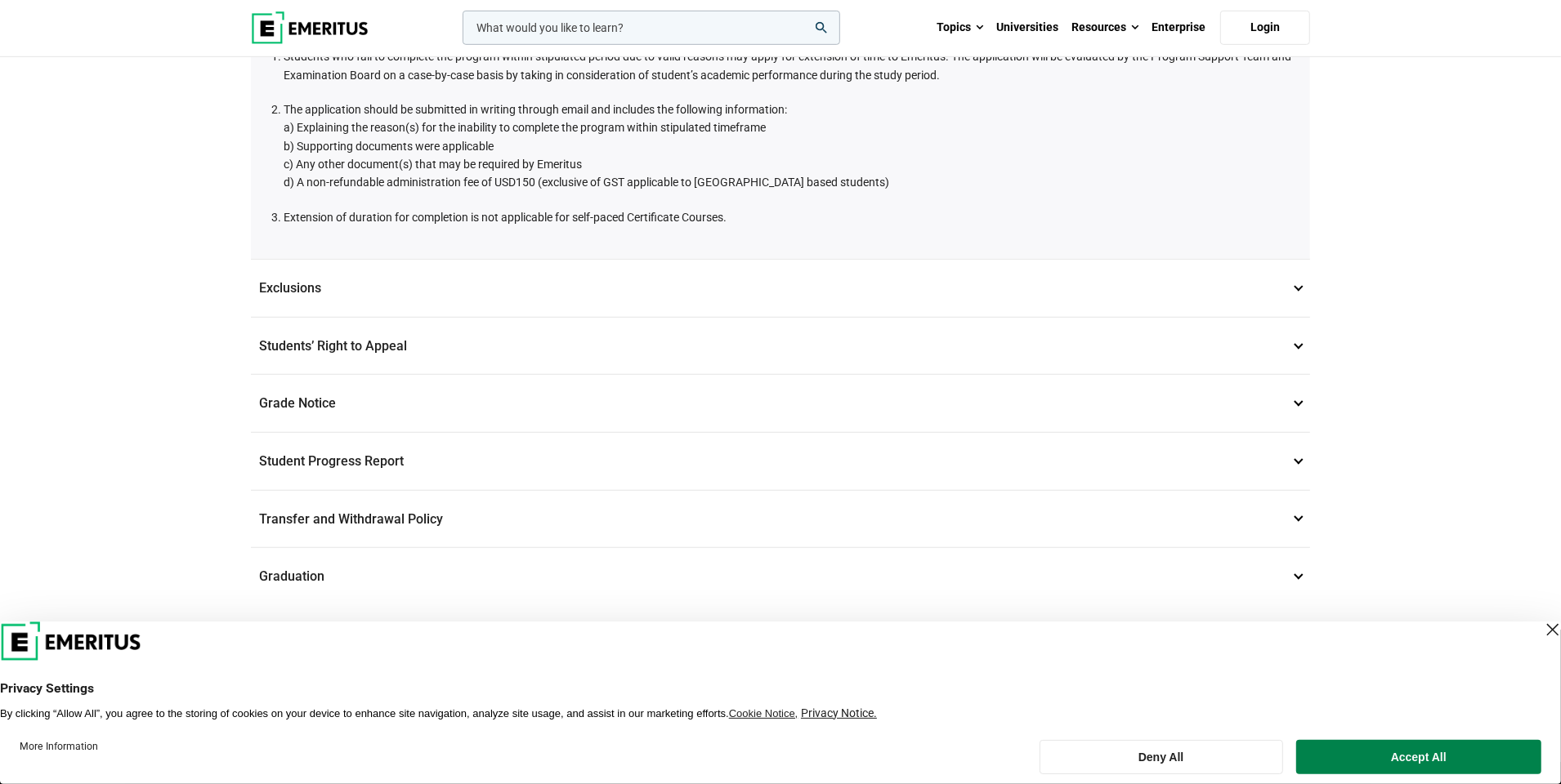
click at [801, 266] on p "Exclusions 13" at bounding box center [781, 288] width 1059 height 57
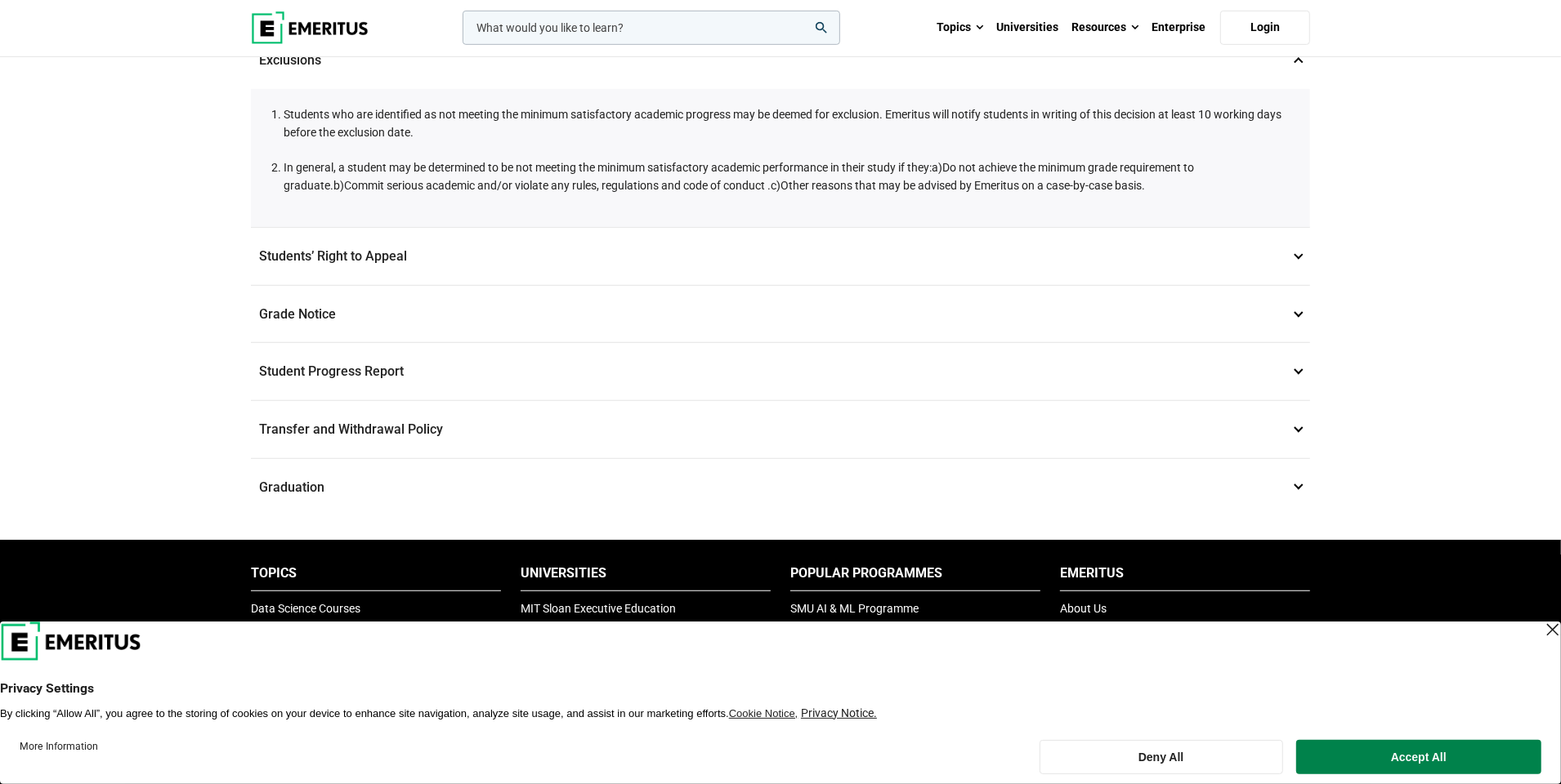
scroll to position [816, 0]
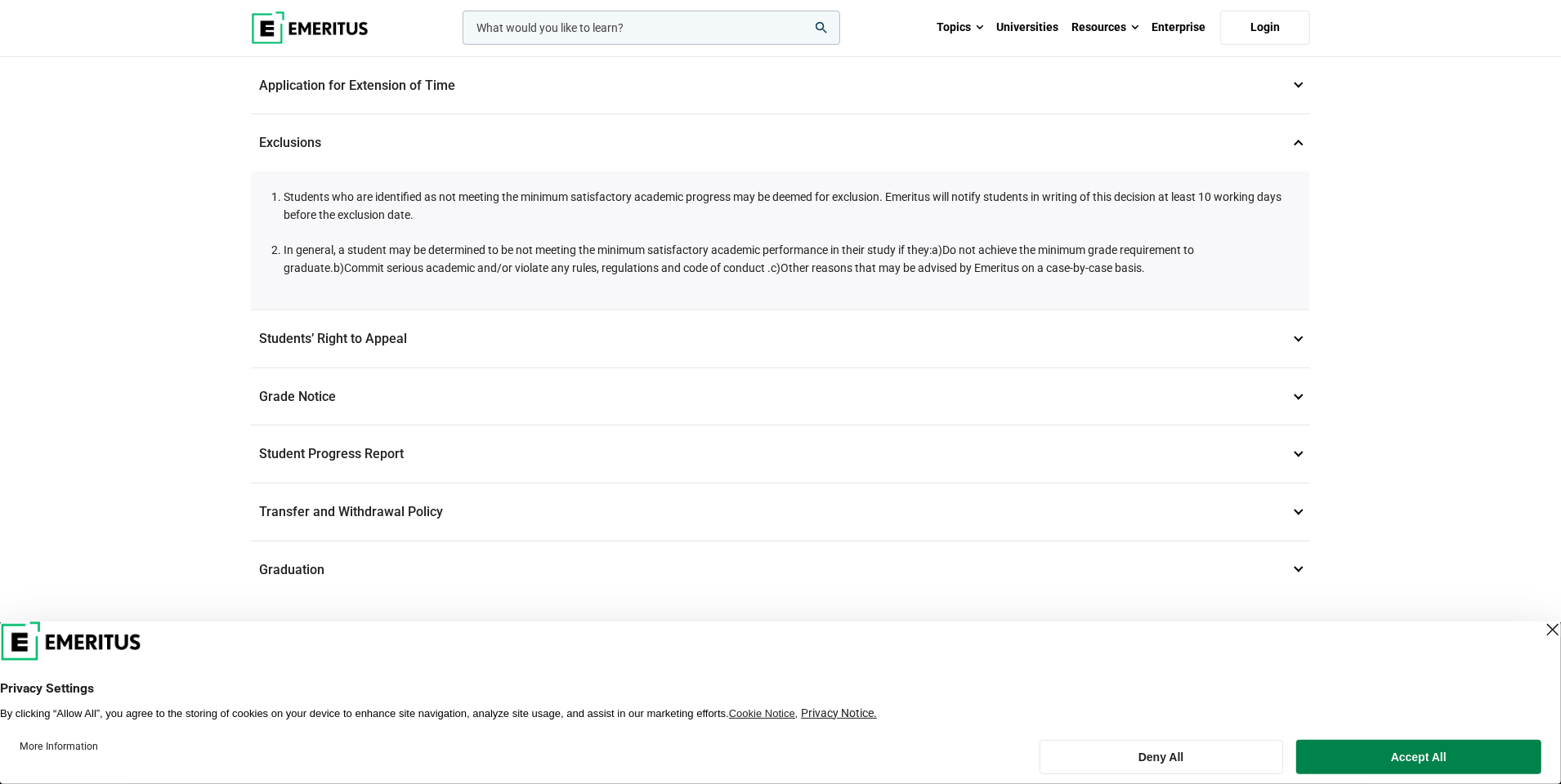
click at [627, 201] on li "Students who are identified as not meeting the minimum satisfactory academic pr…" at bounding box center [789, 206] width 1010 height 37
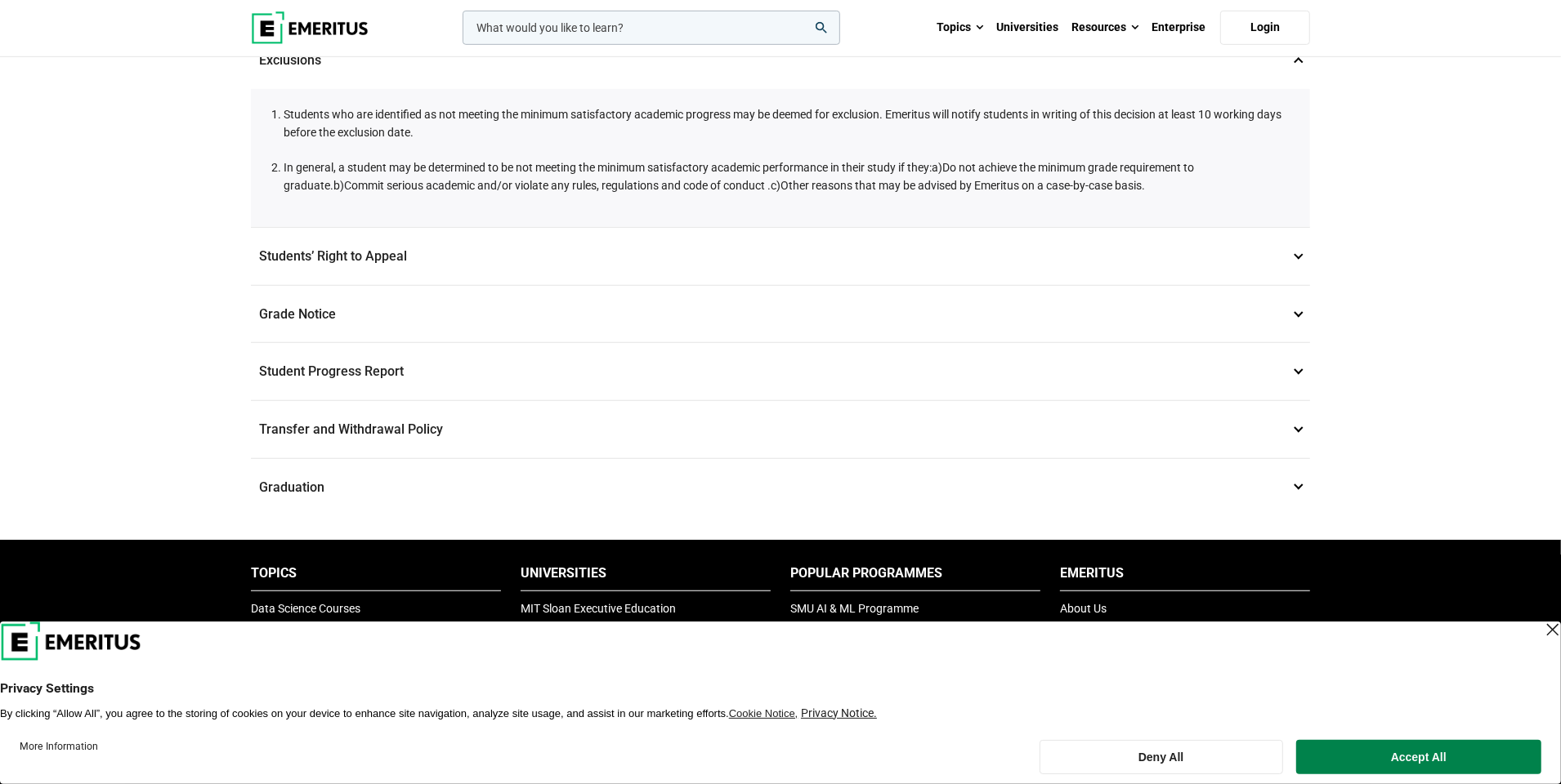
click at [588, 295] on p "Grade Notice 14" at bounding box center [781, 314] width 1059 height 57
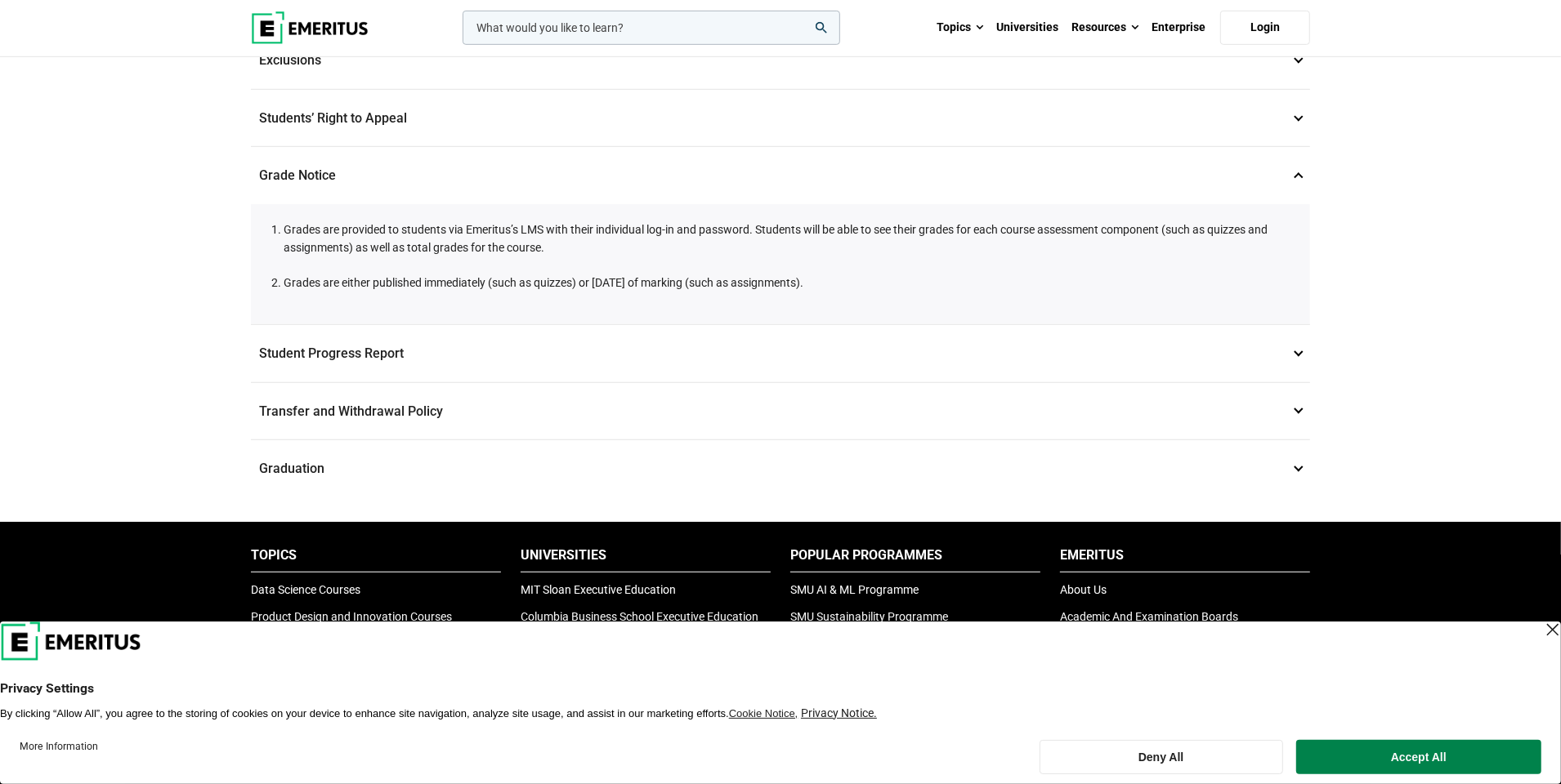
scroll to position [980, 0]
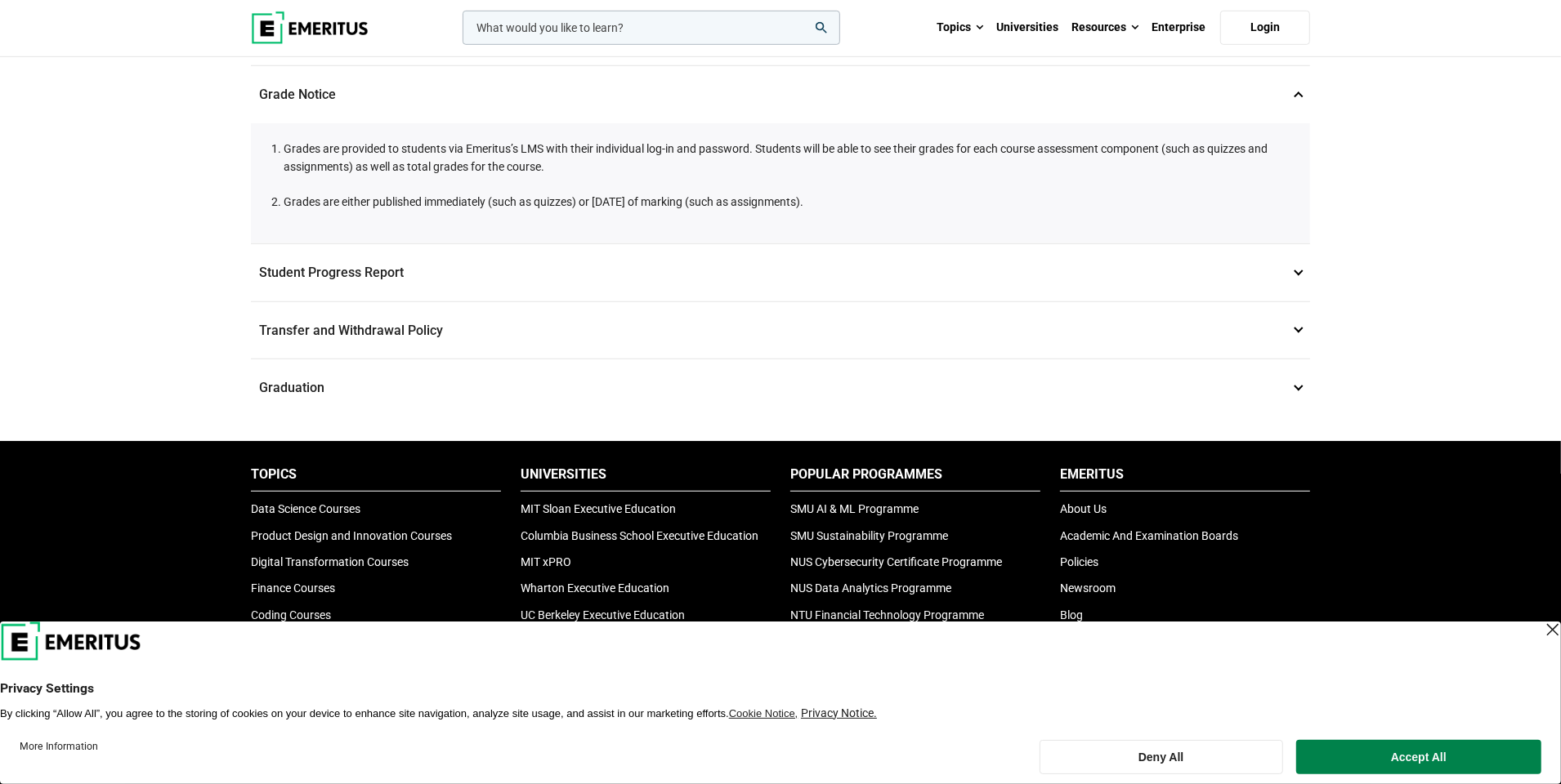
click at [595, 253] on p "Student Progress Report 15" at bounding box center [781, 272] width 1059 height 57
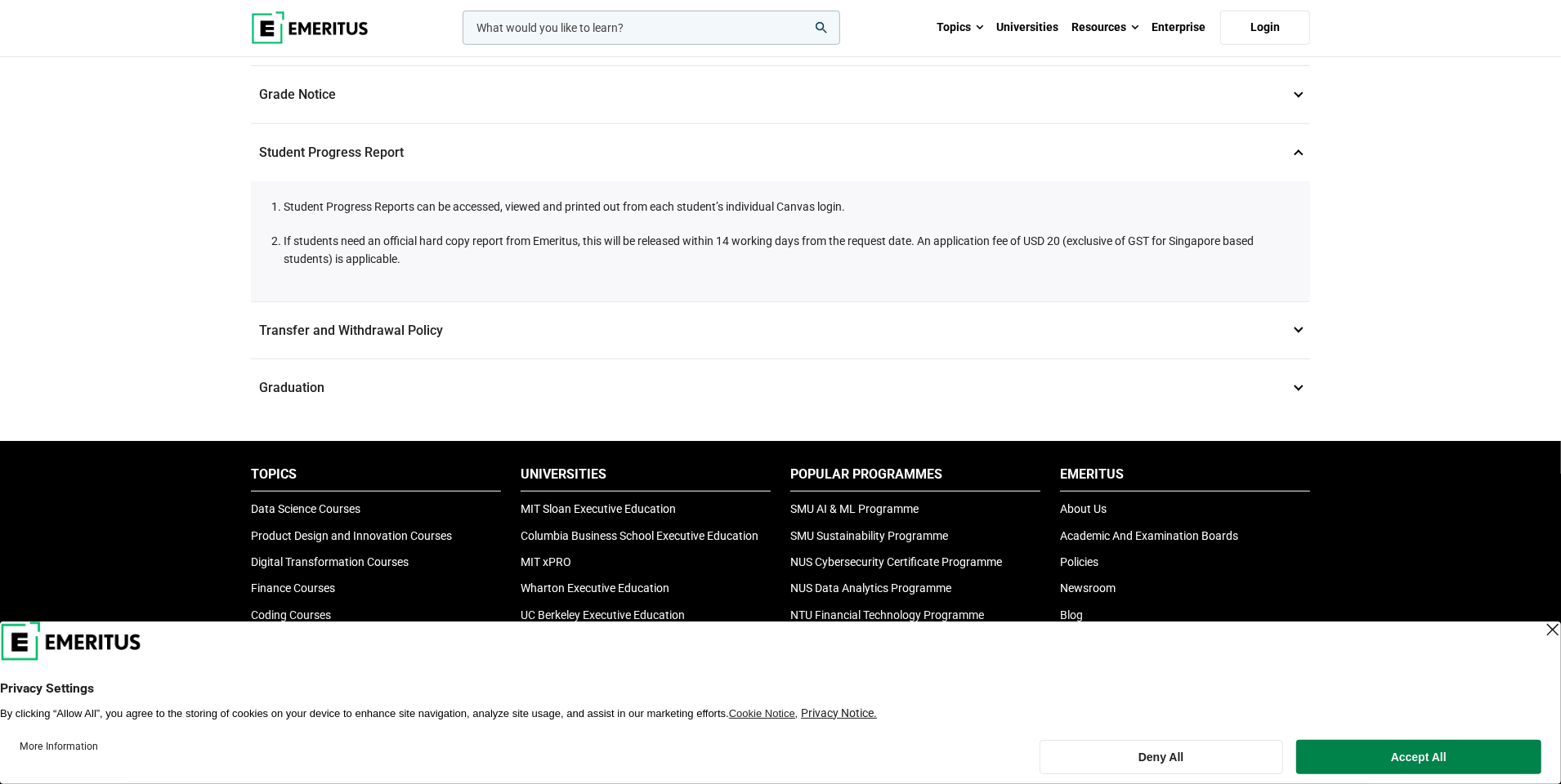
click at [572, 312] on p "Transfer and Withdrawal Policy 16" at bounding box center [781, 330] width 1059 height 57
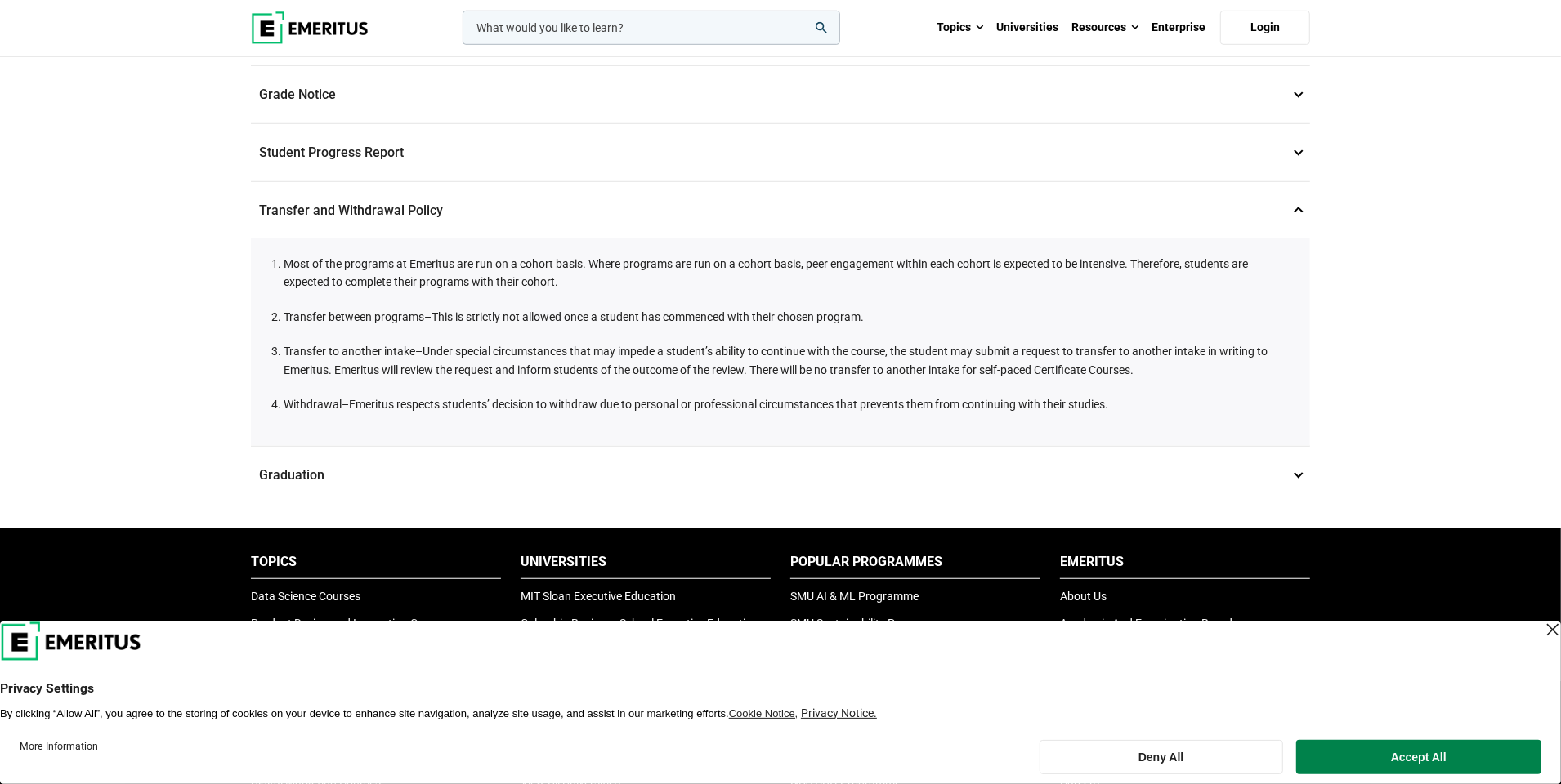
click at [597, 255] on li "Most of the programs at Emeritus are run on a cohort basis. Where programs are …" at bounding box center [789, 272] width 1010 height 37
click at [550, 447] on p "Graduation 17" at bounding box center [781, 475] width 1059 height 57
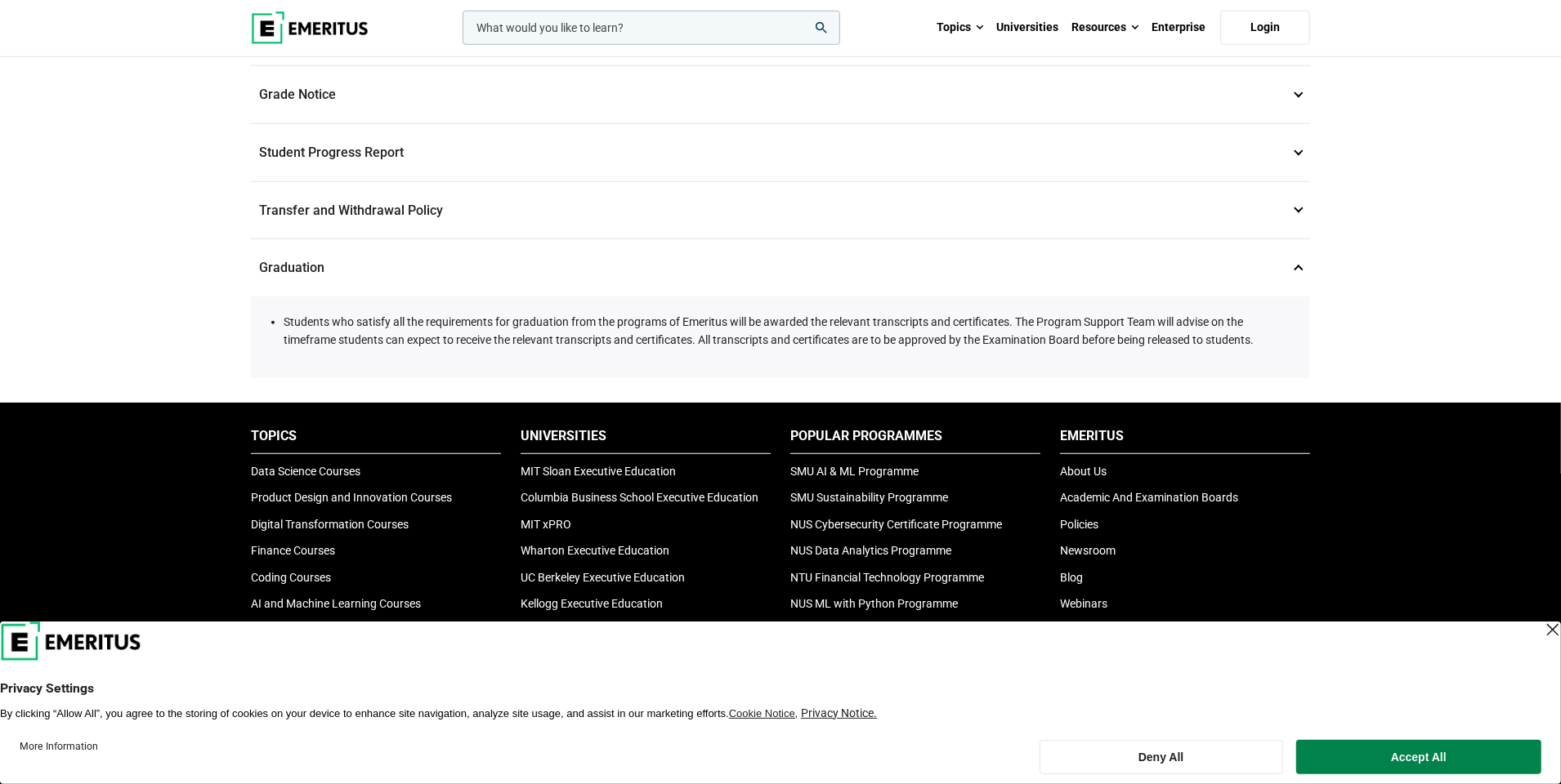
click at [881, 313] on li "Students who satisfy all the requirements for graduation from the programs of E…" at bounding box center [789, 331] width 1010 height 37
click at [807, 313] on li "Students who satisfy all the requirements for graduation from the programs of E…" at bounding box center [789, 331] width 1010 height 37
click at [842, 313] on li "Students who satisfy all the requirements for graduation from the programs of E…" at bounding box center [789, 331] width 1010 height 37
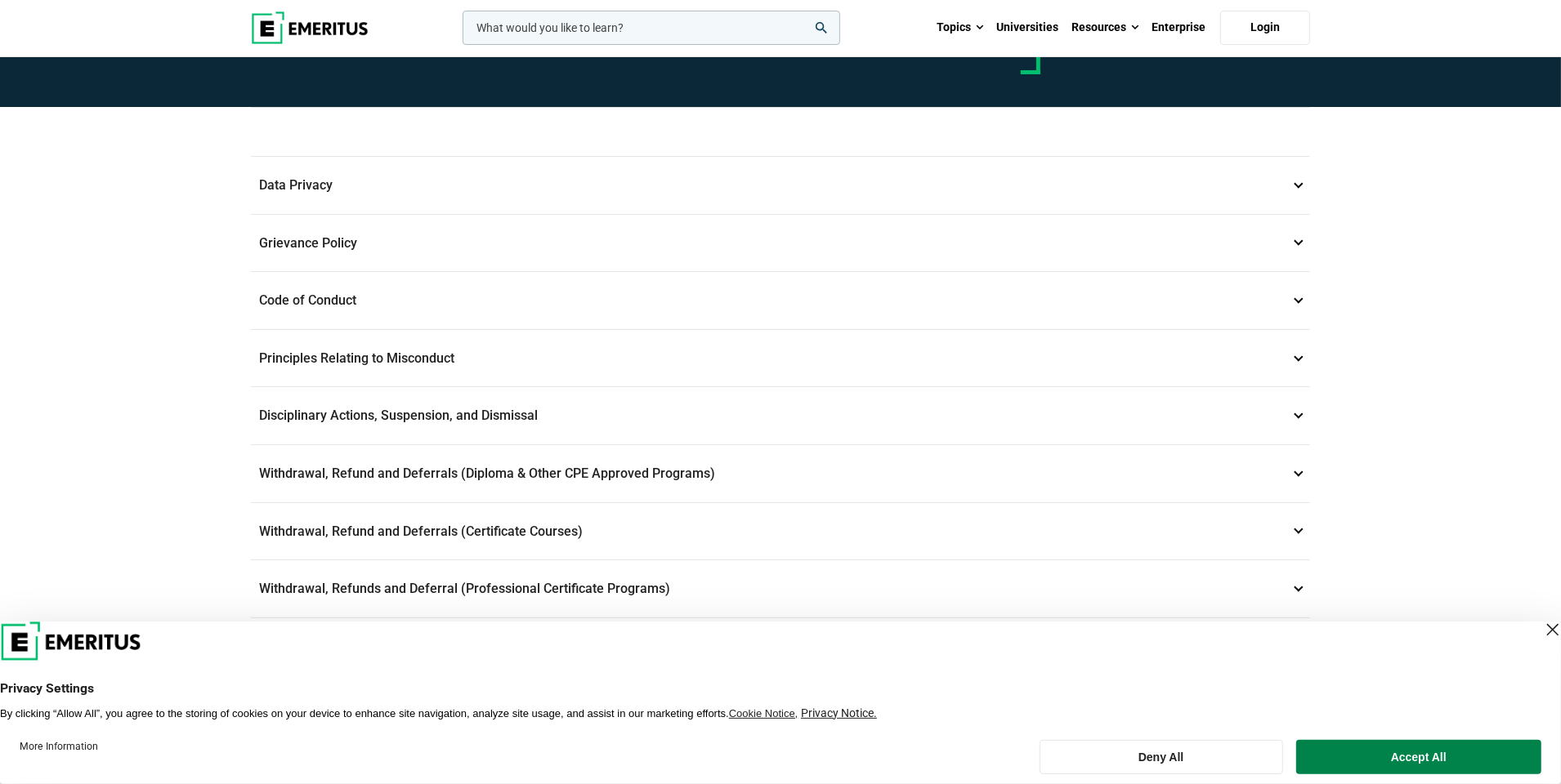
scroll to position [0, 0]
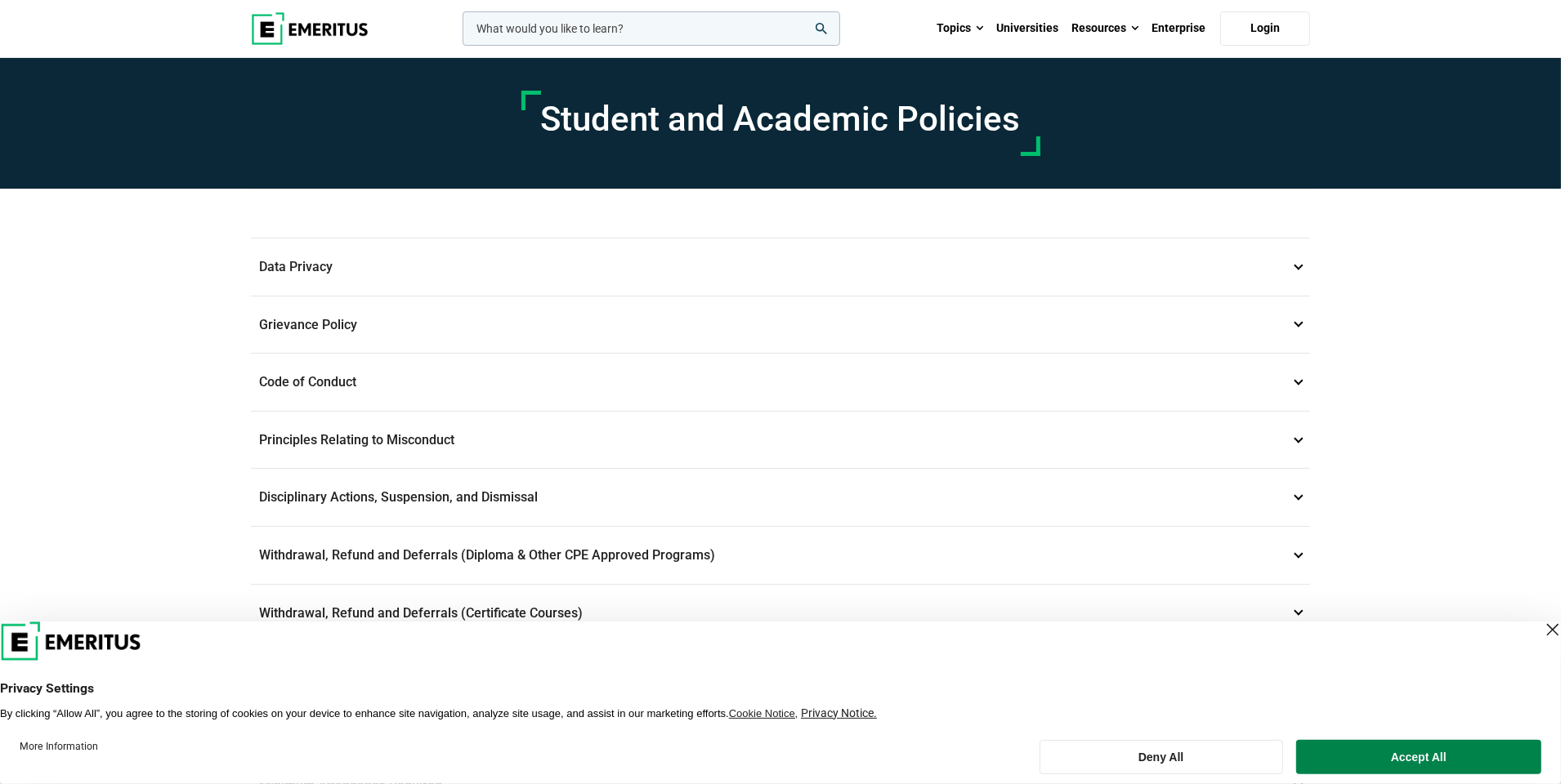
click at [791, 128] on h1 "Student and Academic Policies" at bounding box center [780, 119] width 479 height 41
